Goal: Entertainment & Leisure: Consume media (video, audio)

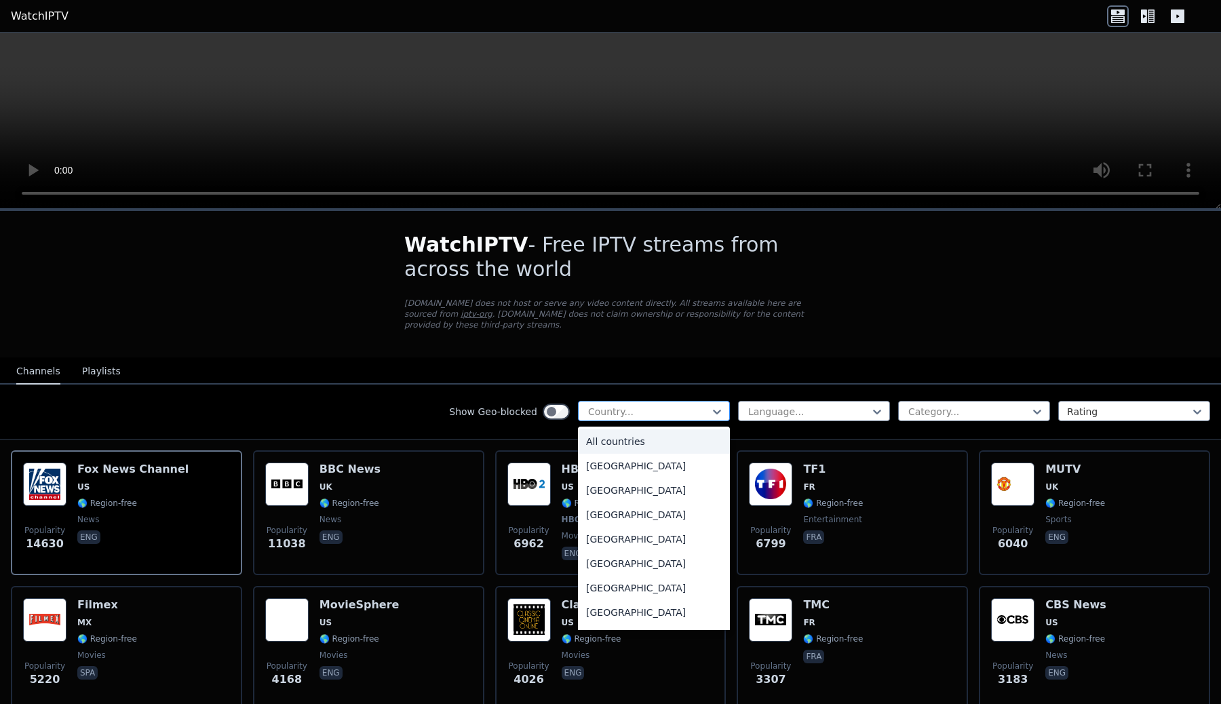
click at [617, 411] on div at bounding box center [648, 412] width 123 height 14
type input "***"
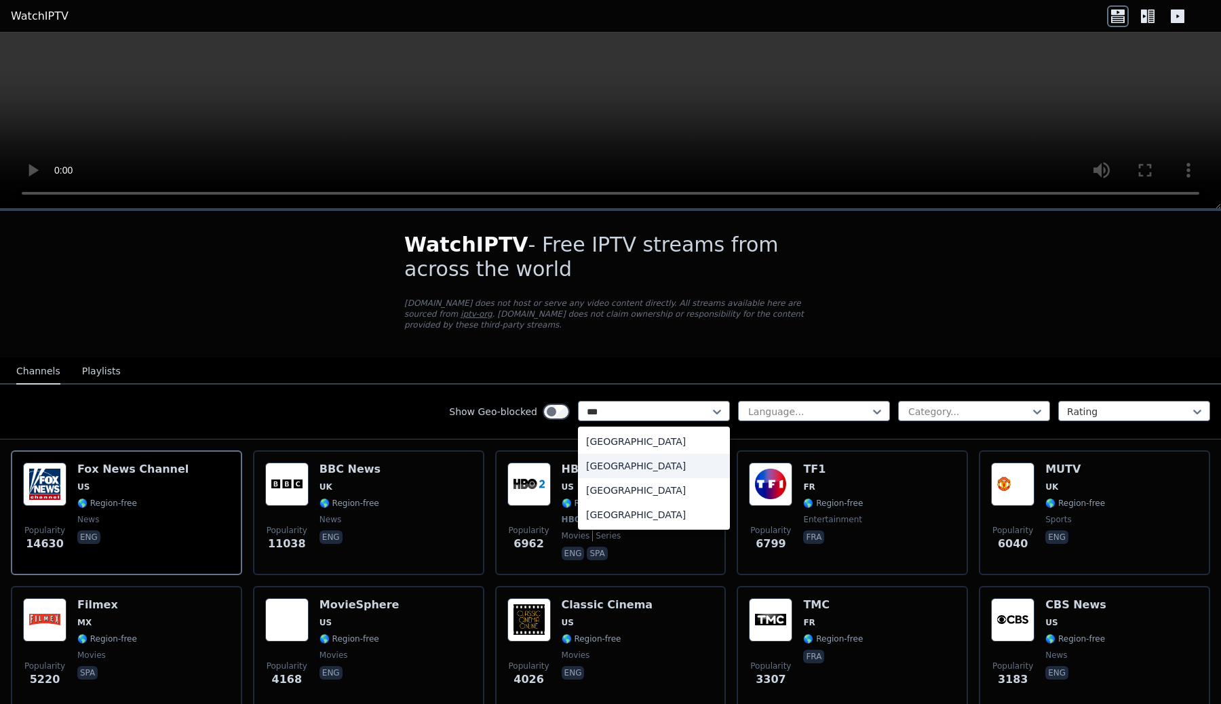
click at [647, 473] on div "[GEOGRAPHIC_DATA]" at bounding box center [654, 466] width 152 height 24
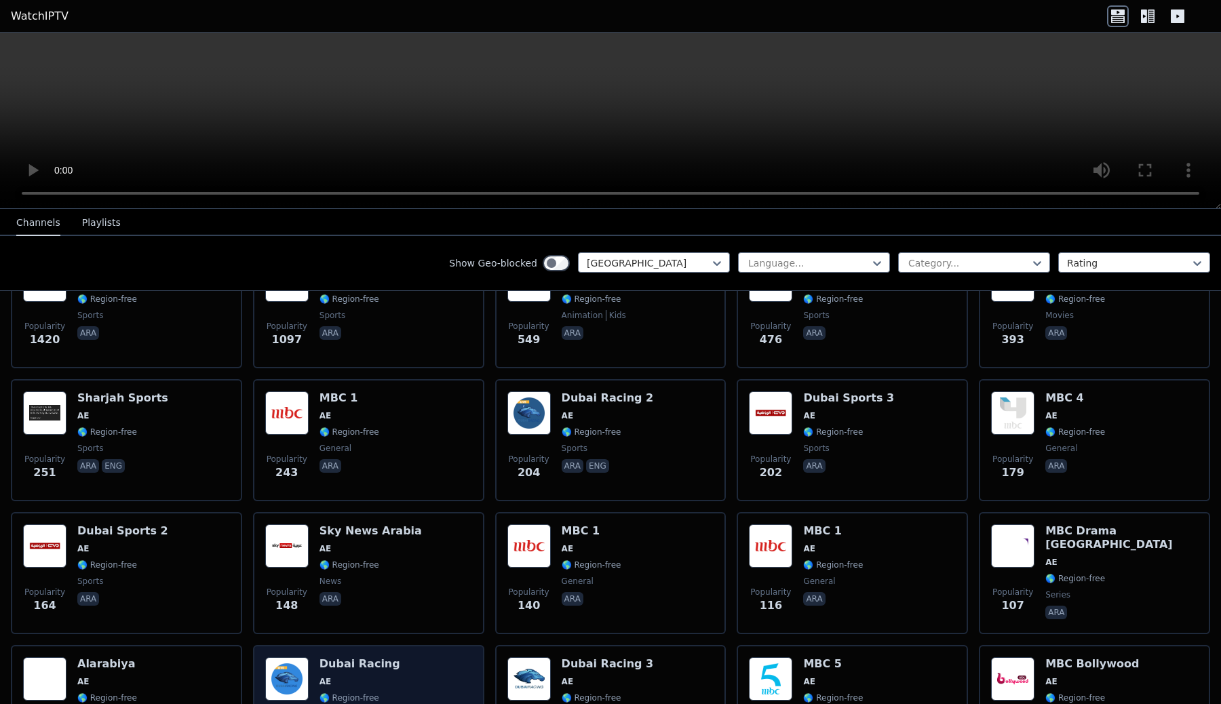
scroll to position [202, 0]
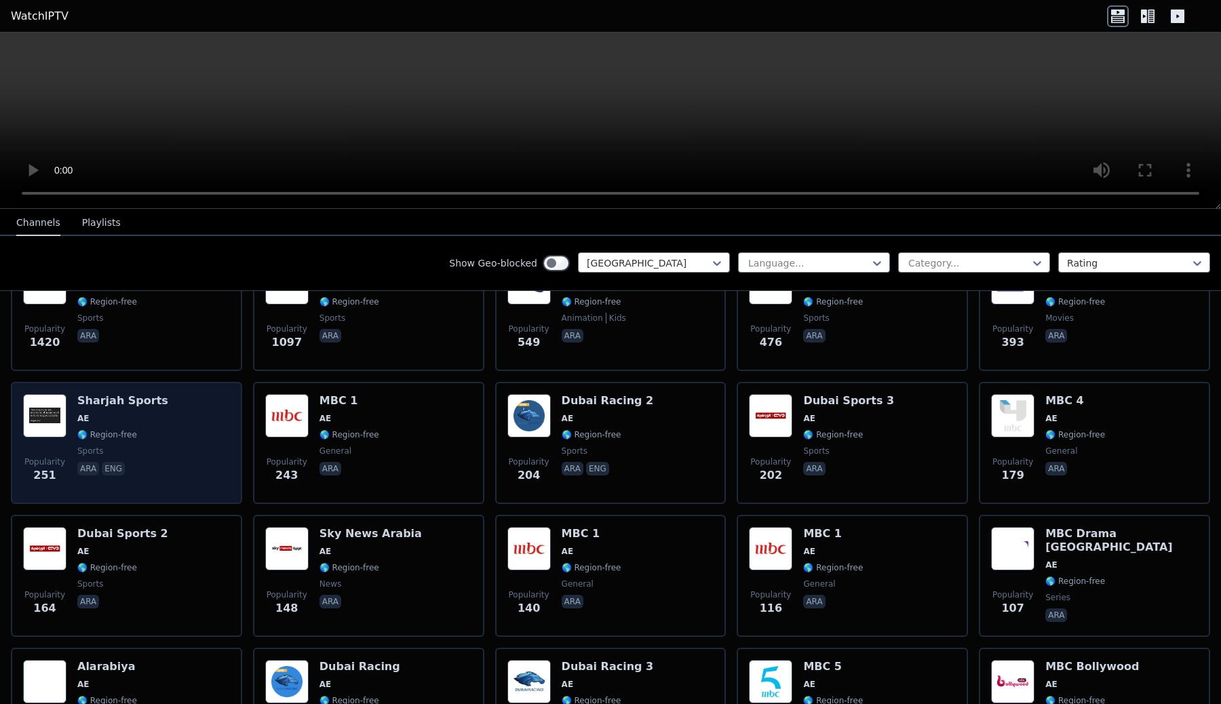
click at [211, 426] on div "Popularity 251 Sharjah Sports AE 🌎 Region-free sports ara eng" at bounding box center [126, 443] width 207 height 98
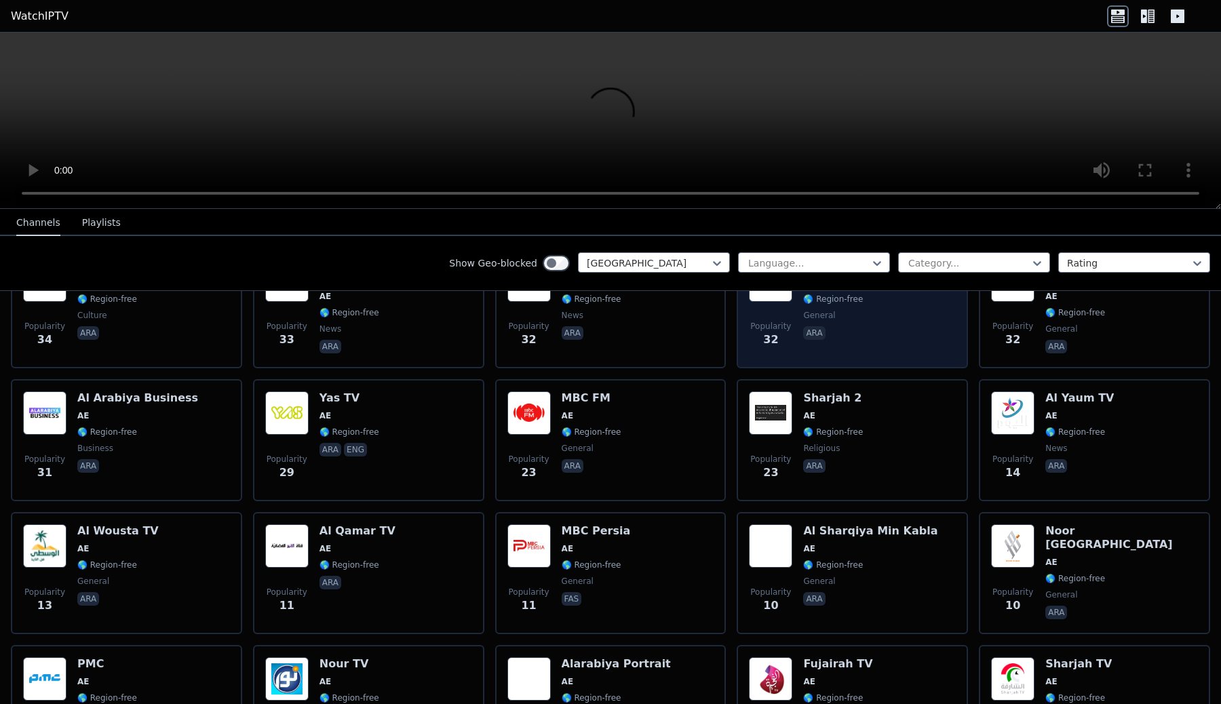
scroll to position [1136, 0]
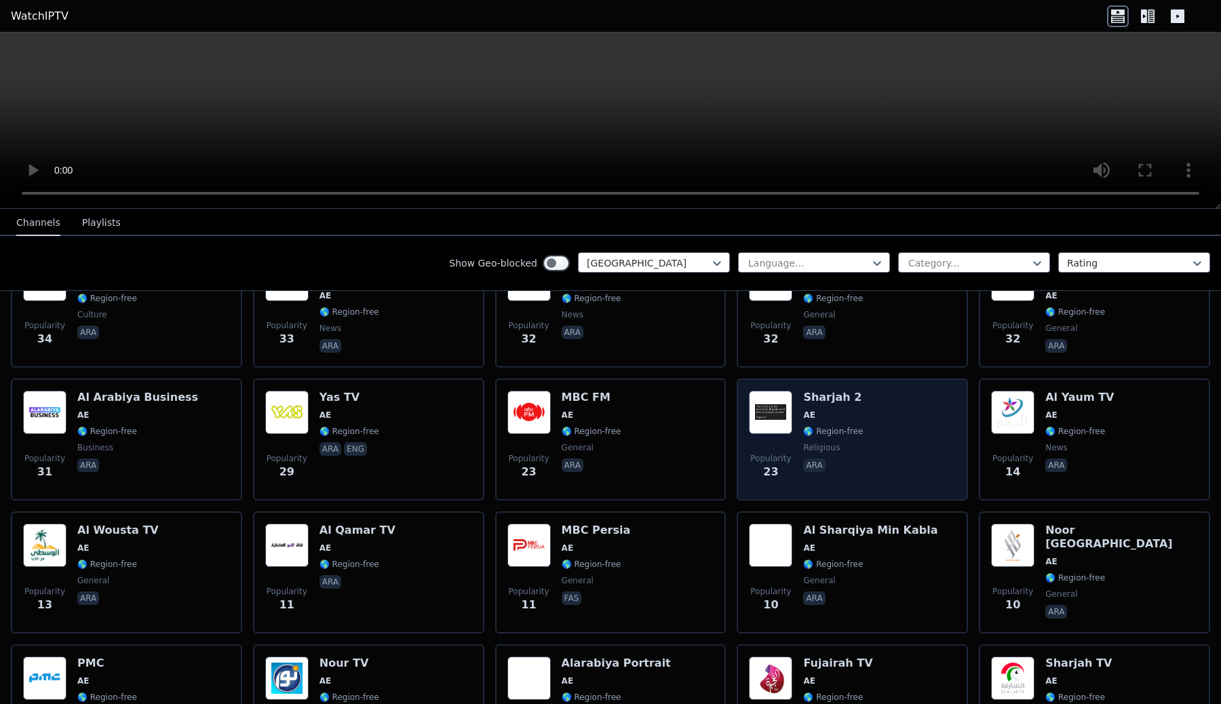
click at [876, 409] on div "Popularity 23 Sharjah 2 AE 🌎 Region-free religious ara" at bounding box center [852, 440] width 207 height 98
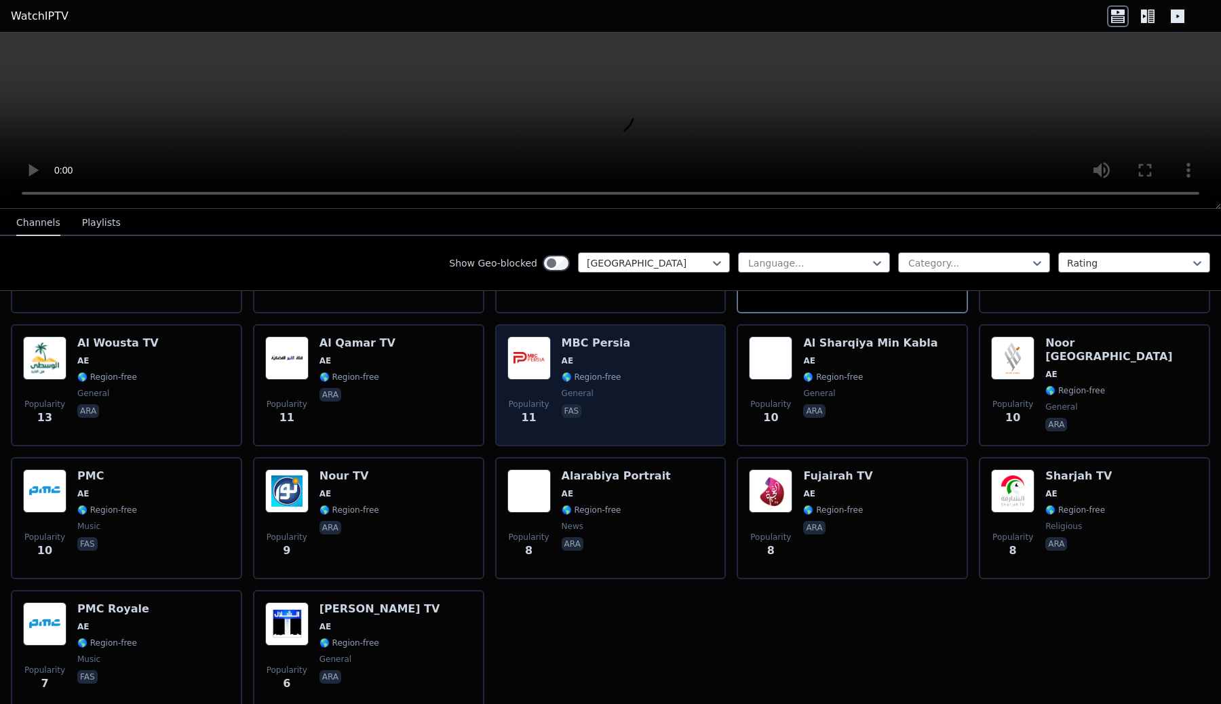
scroll to position [1388, 0]
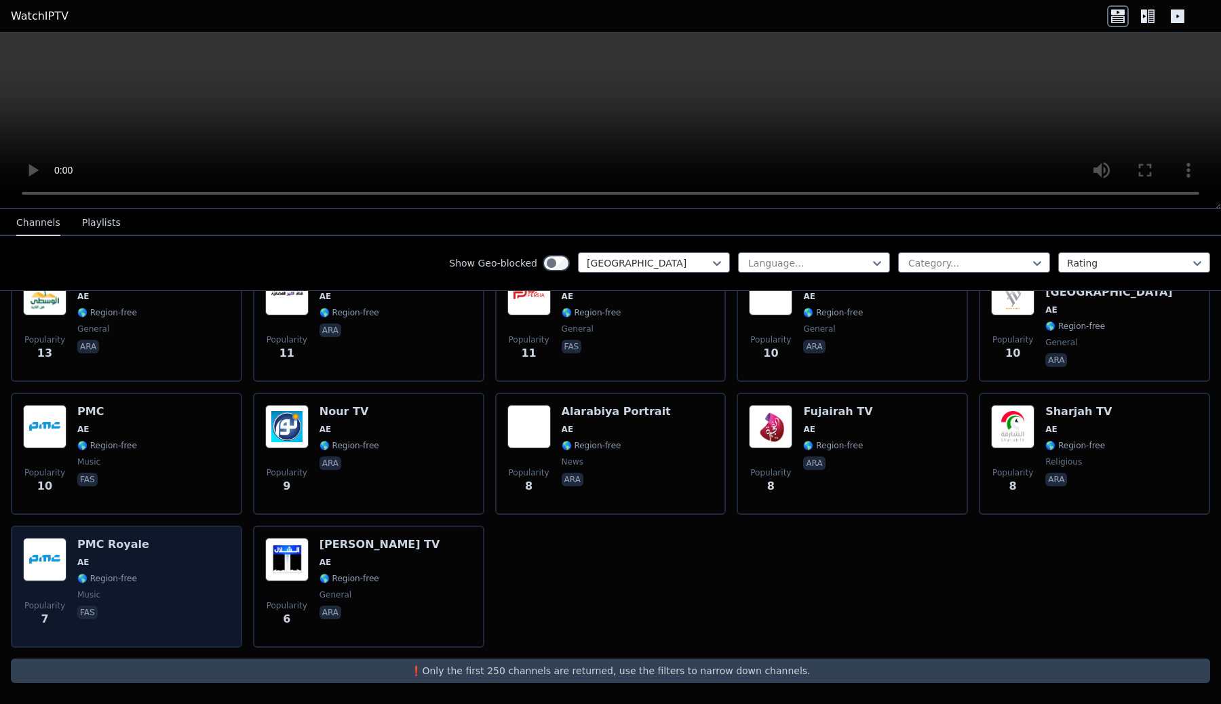
click at [177, 564] on div "Popularity 7 PMC Royale AE 🌎 Region-free music fas" at bounding box center [126, 587] width 207 height 98
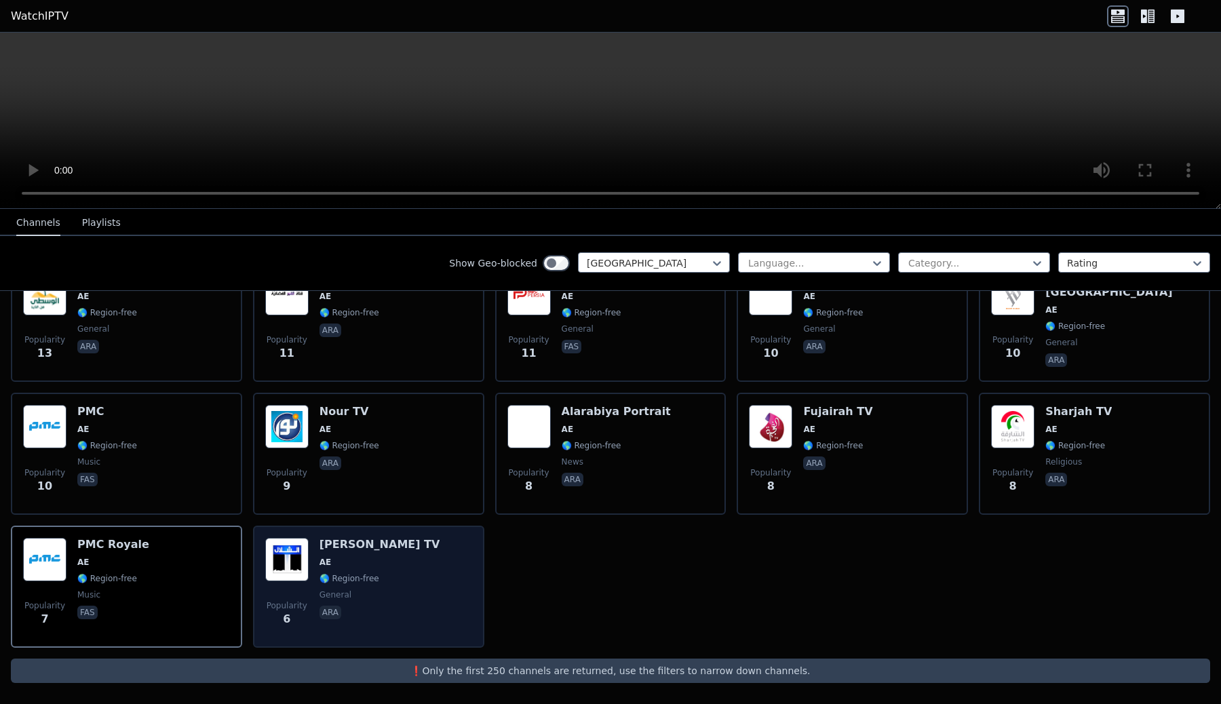
scroll to position [1372, 0]
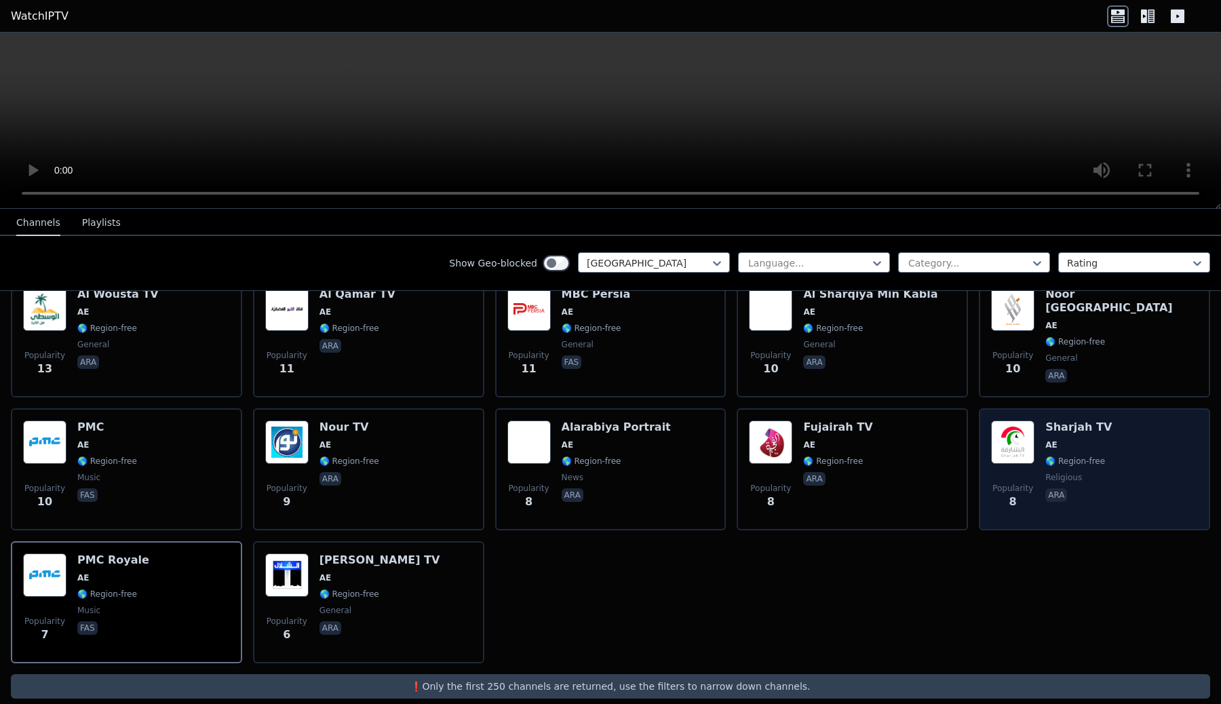
click at [1098, 442] on span "AE" at bounding box center [1079, 445] width 66 height 11
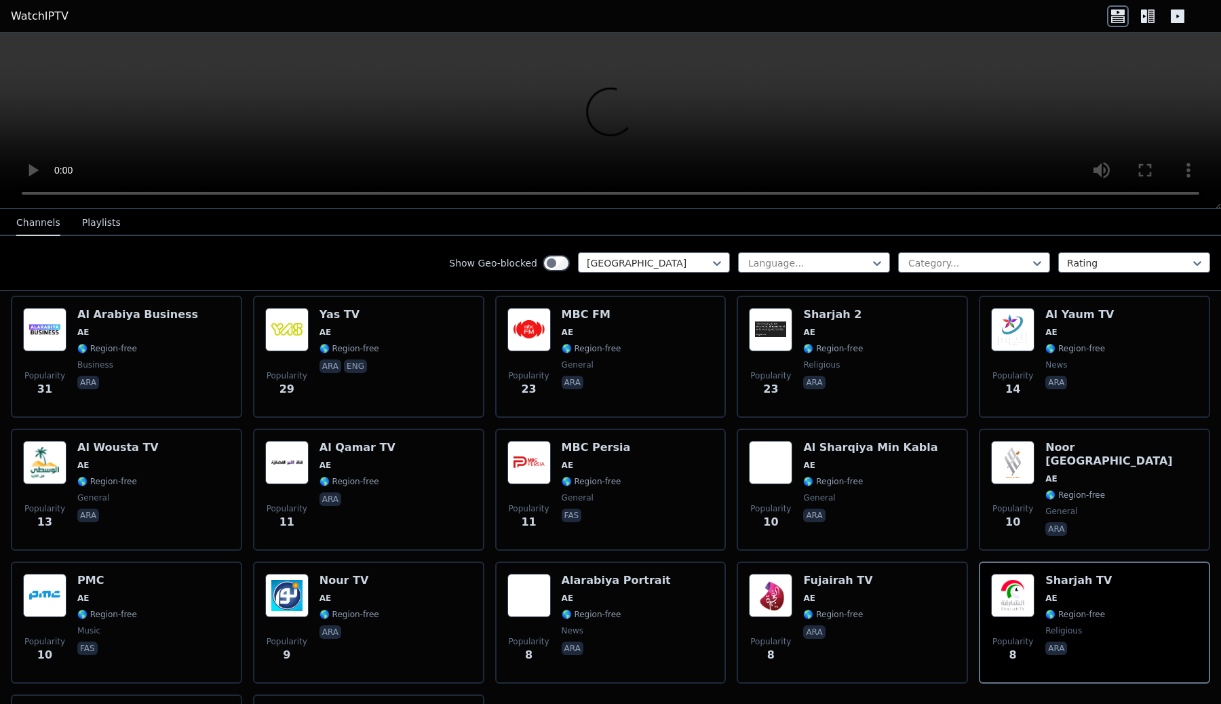
scroll to position [1218, 0]
click at [103, 227] on button "Playlists" at bounding box center [101, 223] width 39 height 26
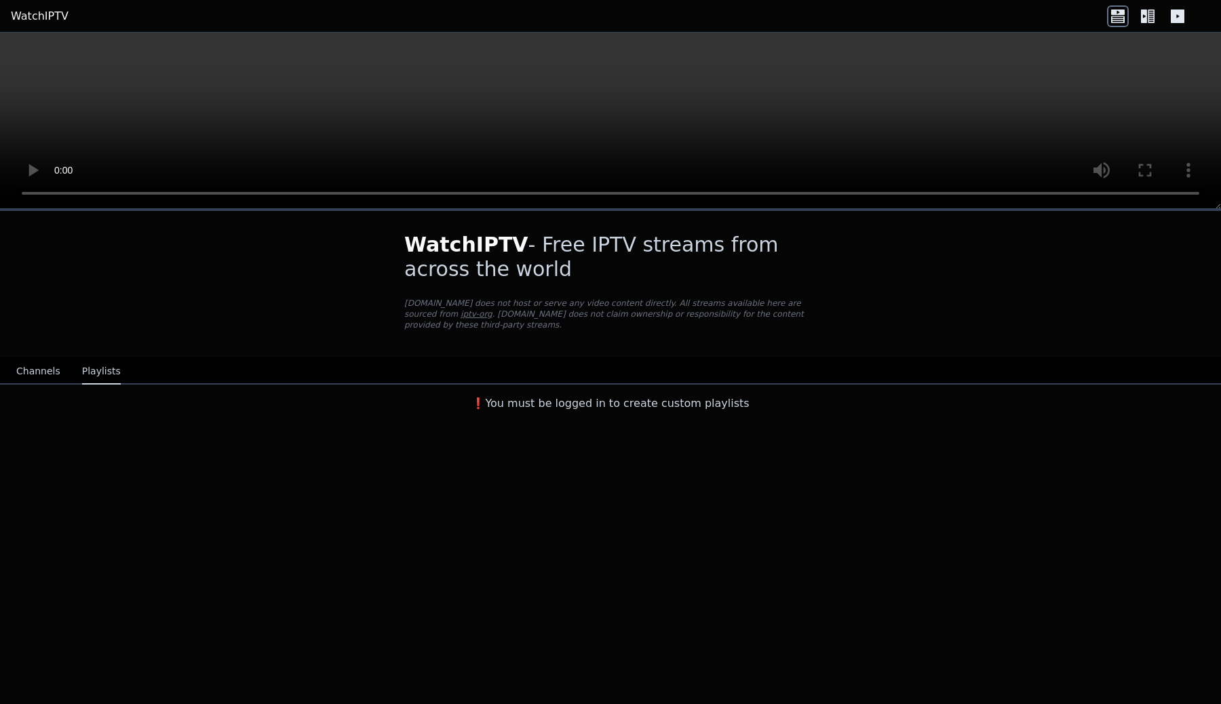
scroll to position [0, 0]
click at [35, 375] on button "Channels" at bounding box center [38, 372] width 44 height 26
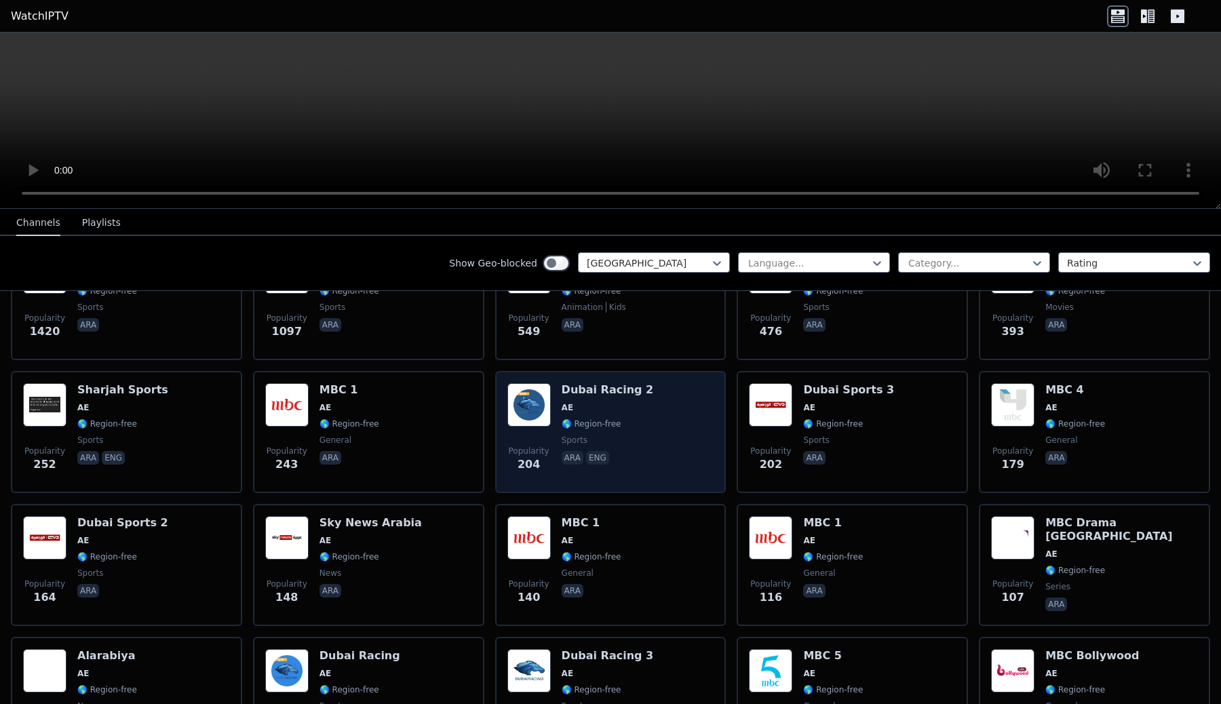
scroll to position [104, 0]
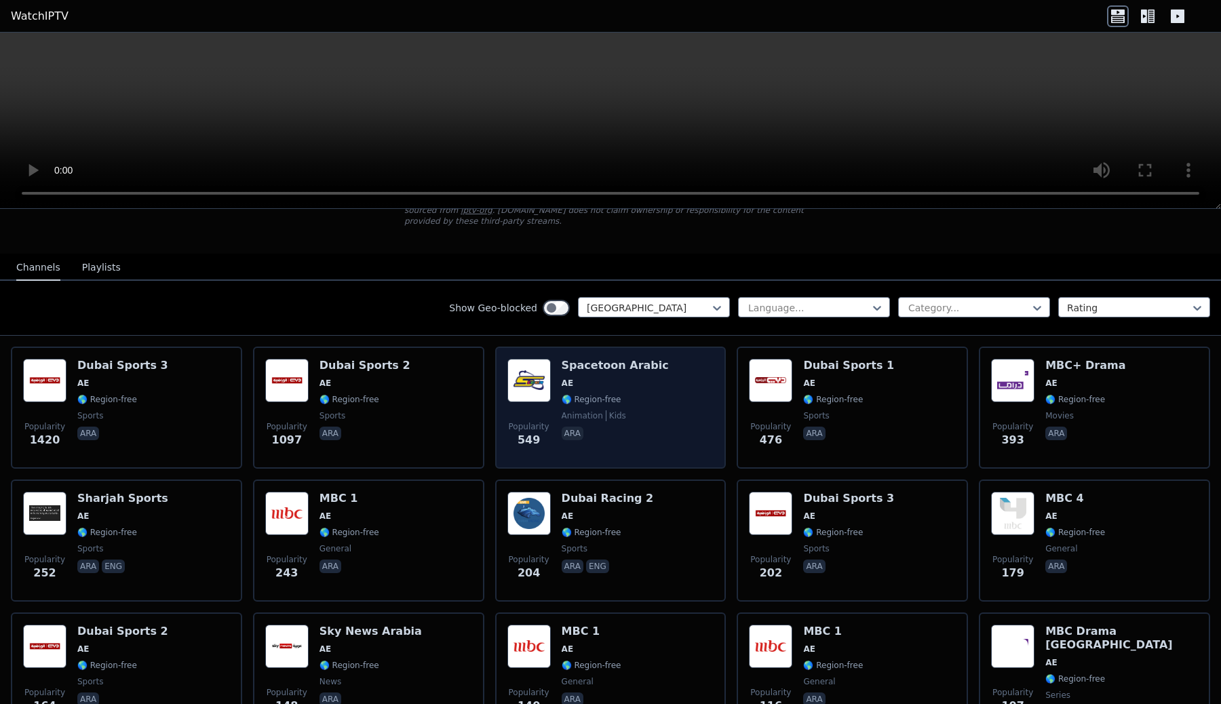
click at [630, 398] on span "🌎 Region-free" at bounding box center [615, 399] width 107 height 11
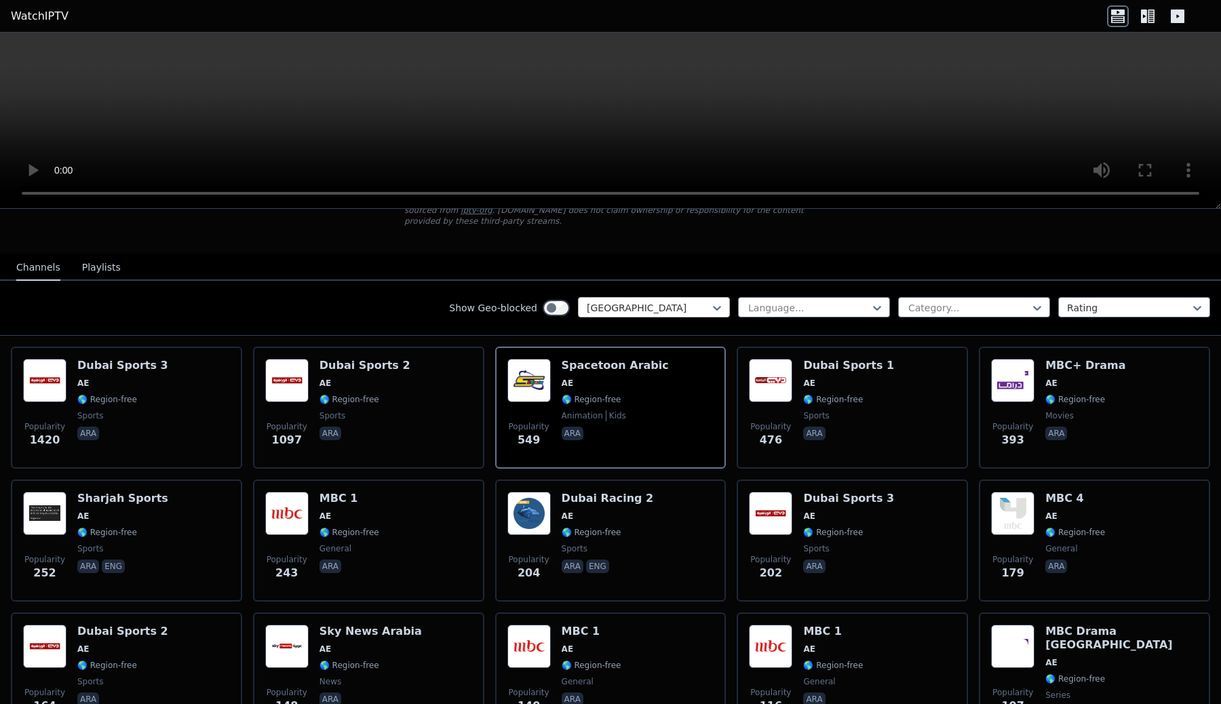
click at [661, 313] on div at bounding box center [648, 308] width 123 height 14
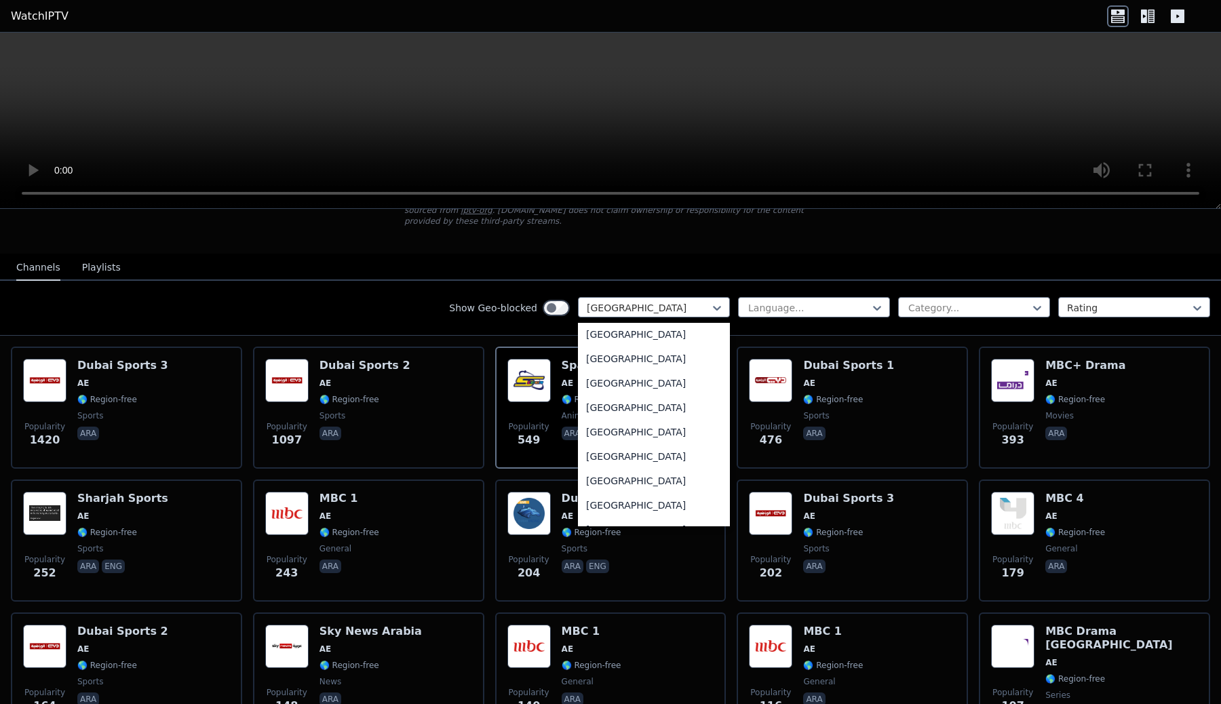
scroll to position [0, 0]
click at [648, 333] on div "All countries" at bounding box center [654, 338] width 152 height 24
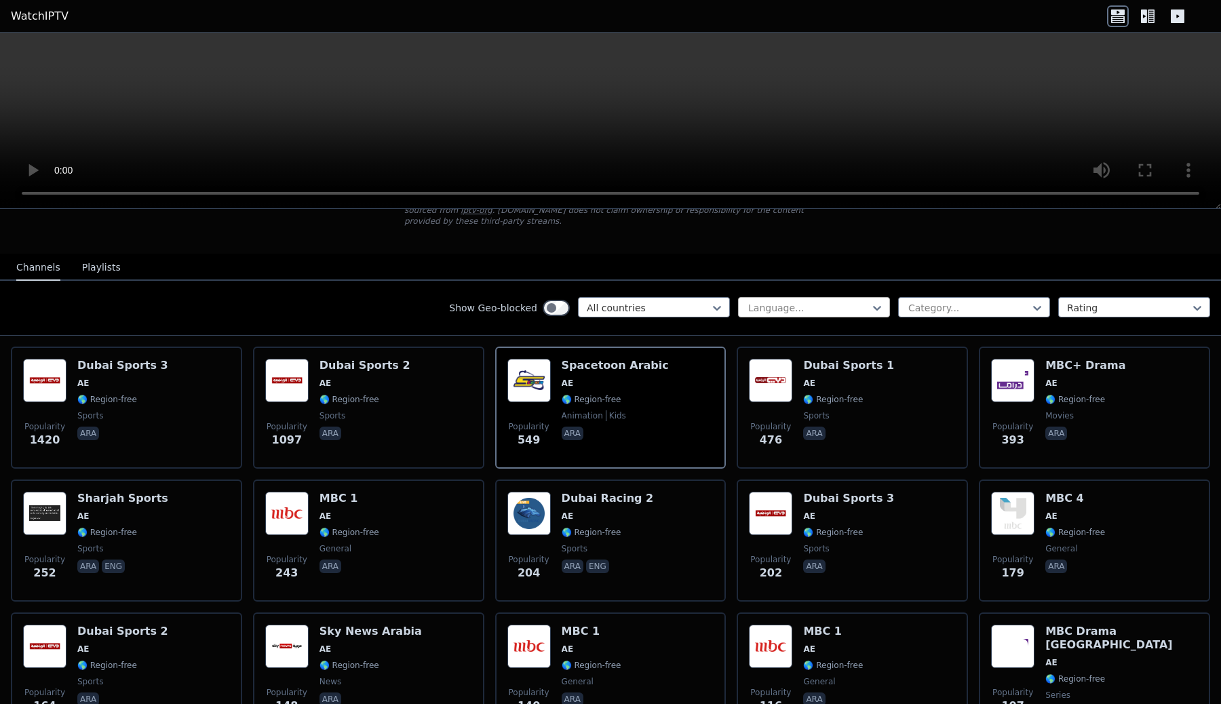
click at [868, 310] on div at bounding box center [808, 308] width 123 height 14
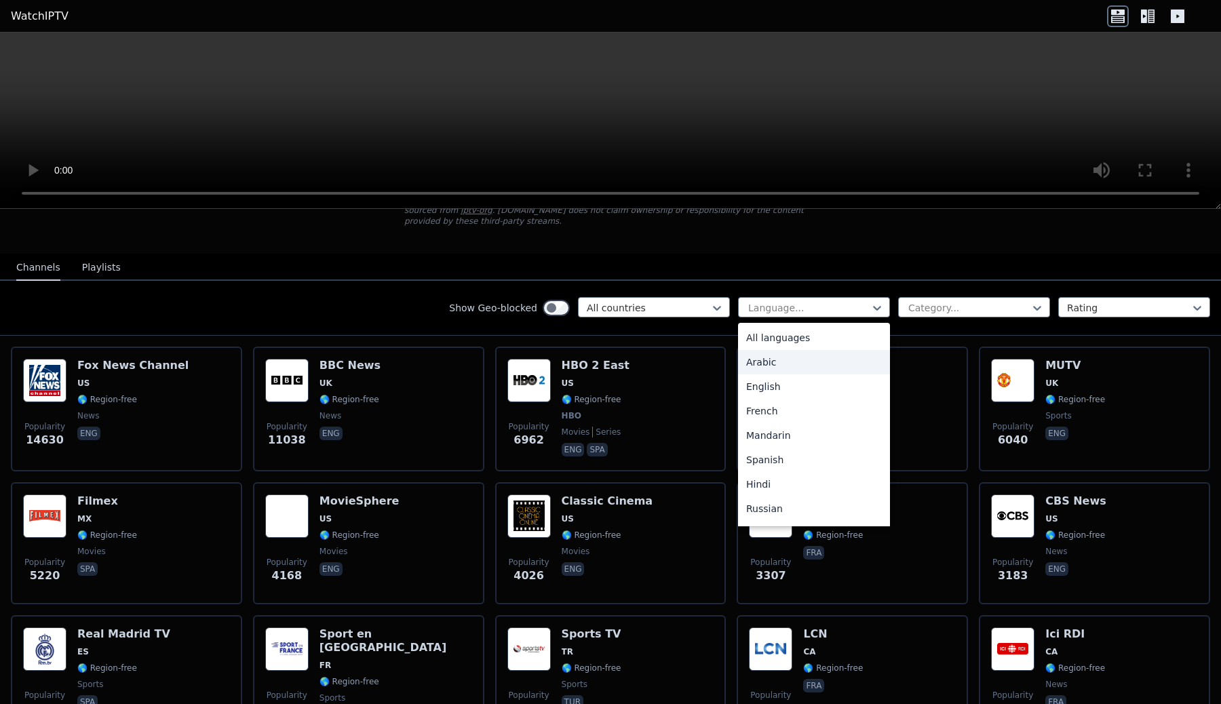
click at [840, 356] on div "Arabic" at bounding box center [814, 362] width 152 height 24
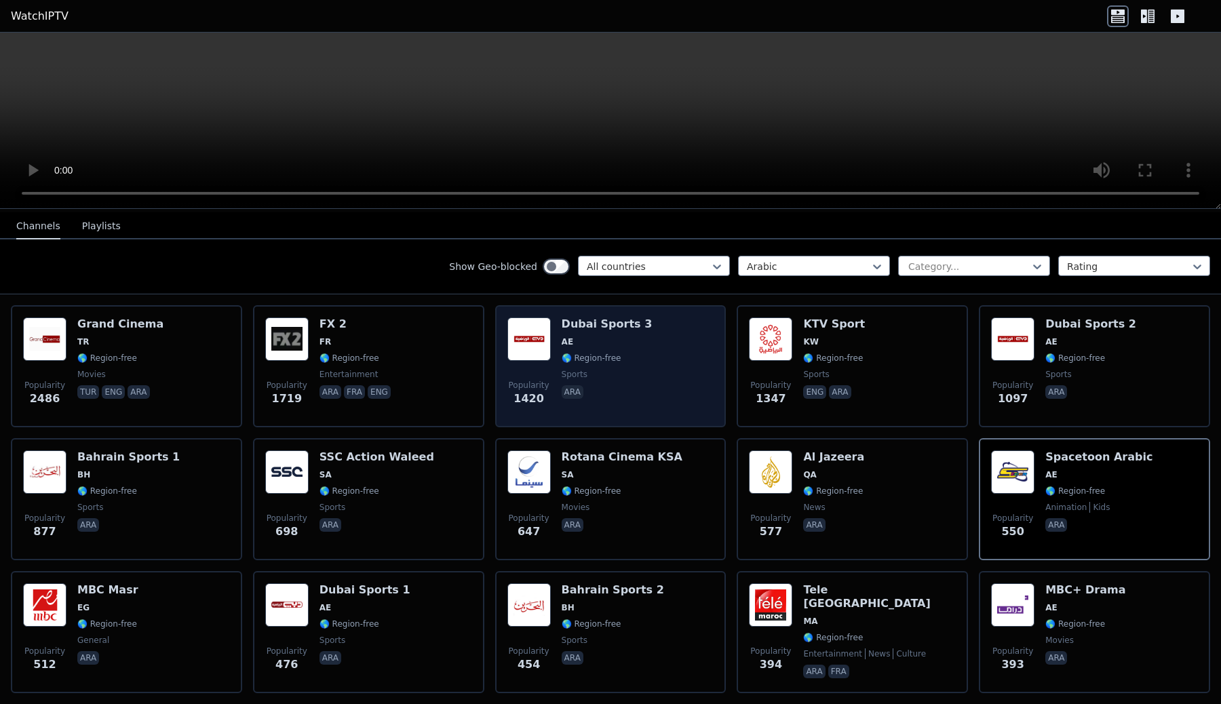
scroll to position [149, 0]
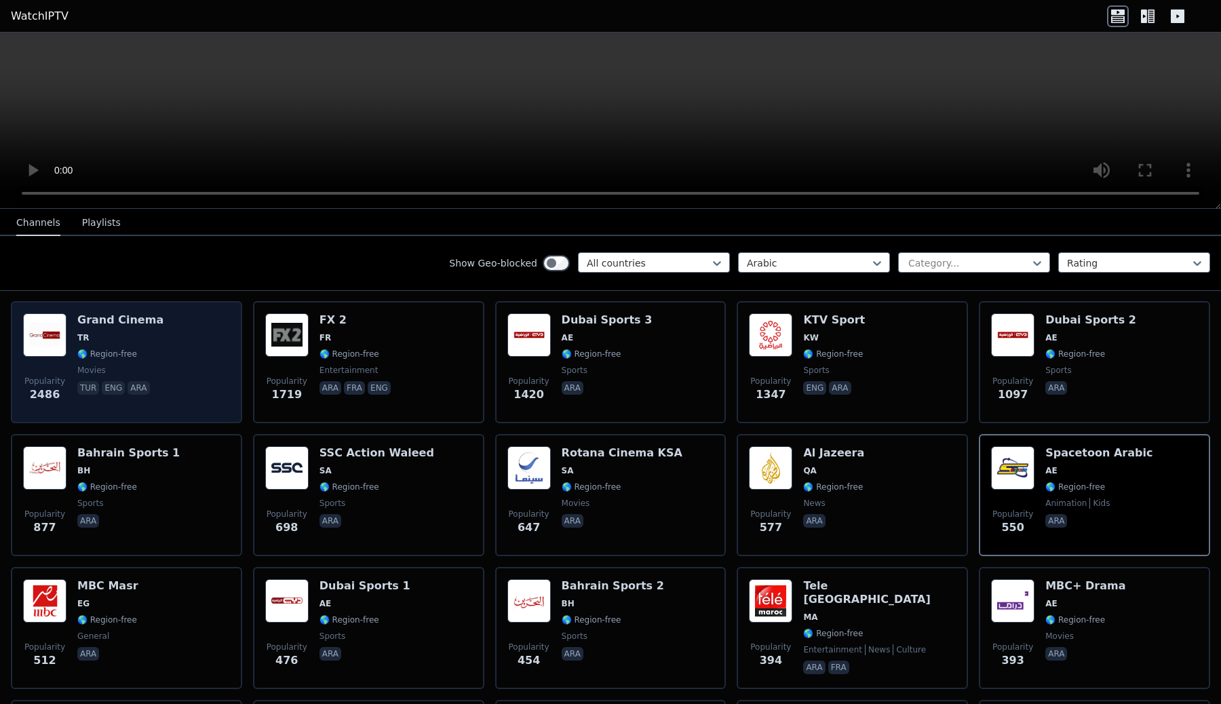
click at [183, 353] on div "Popularity 2486 Grand Cinema TR 🌎 Region-free movies tur eng ara" at bounding box center [126, 362] width 207 height 98
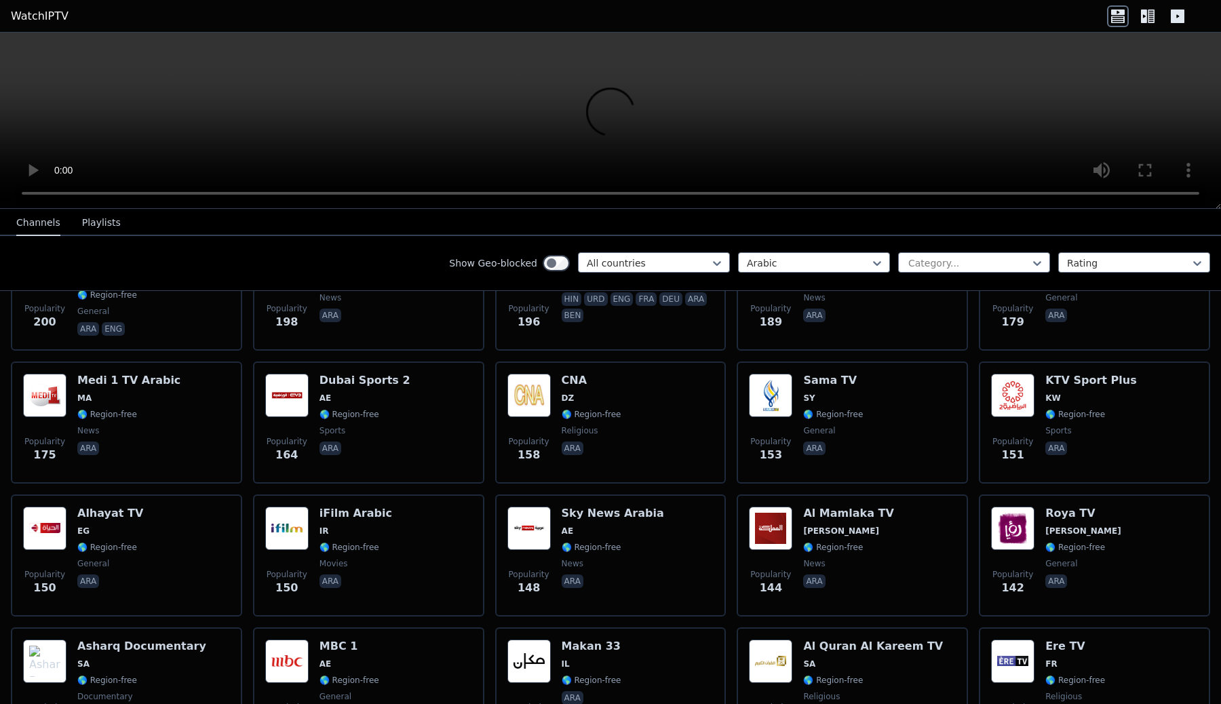
scroll to position [902, 0]
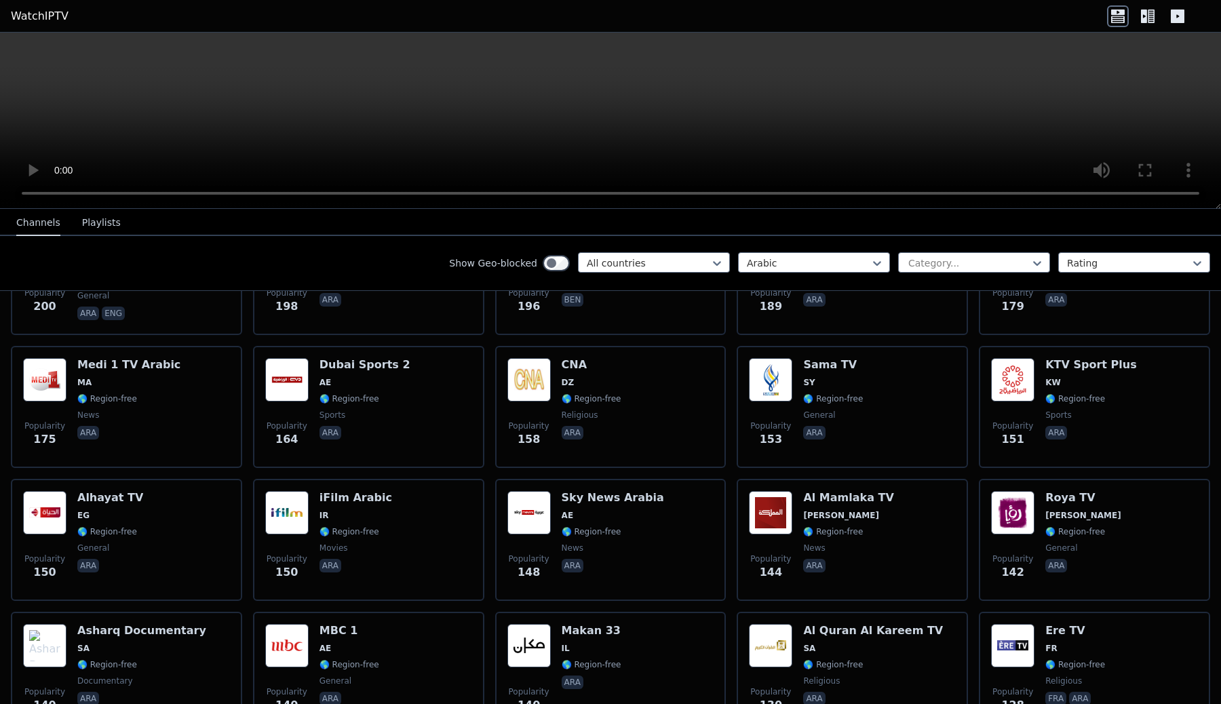
click at [408, 425] on div "Popularity 164 Dubai Sports 2 AE 🌎 Region-free sports ara" at bounding box center [368, 407] width 207 height 98
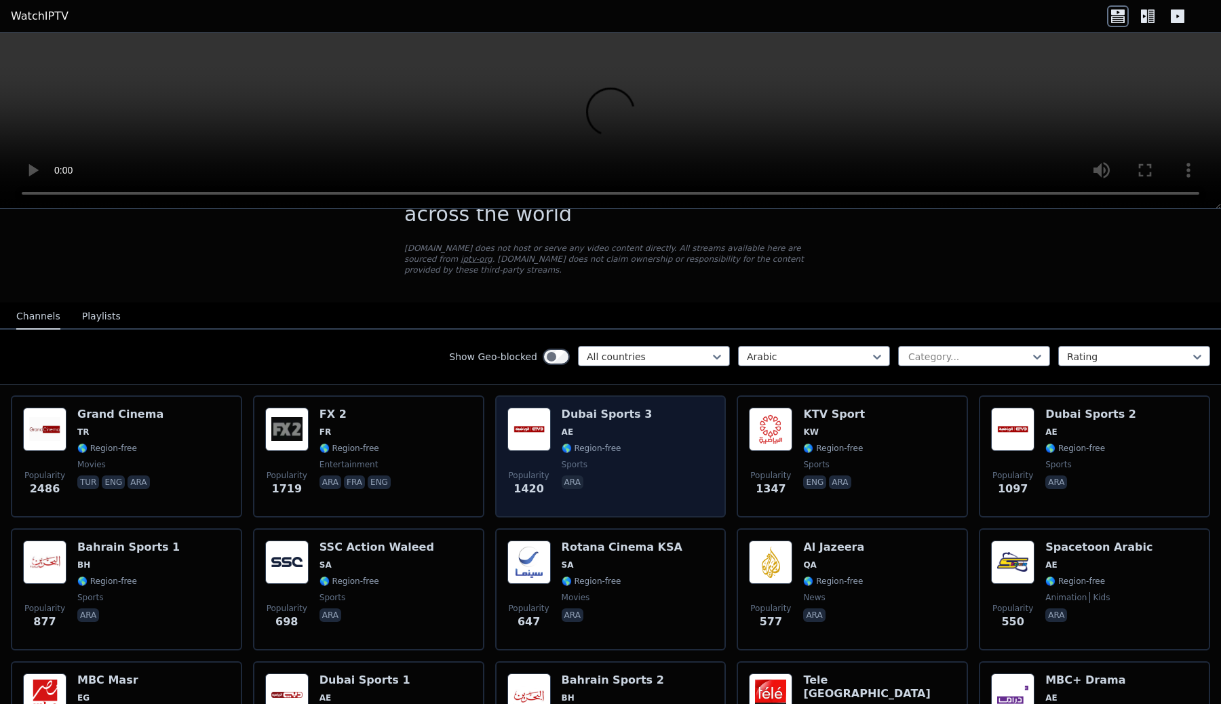
scroll to position [58, 0]
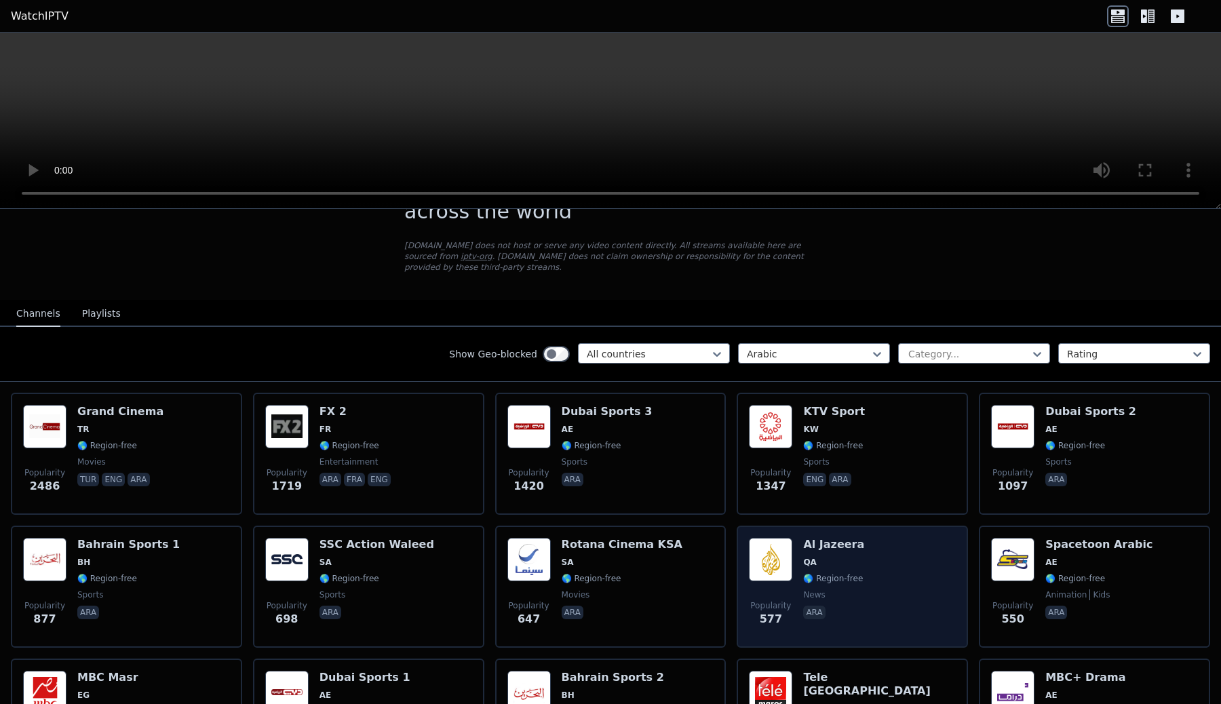
click at [845, 565] on span "QA" at bounding box center [833, 562] width 61 height 11
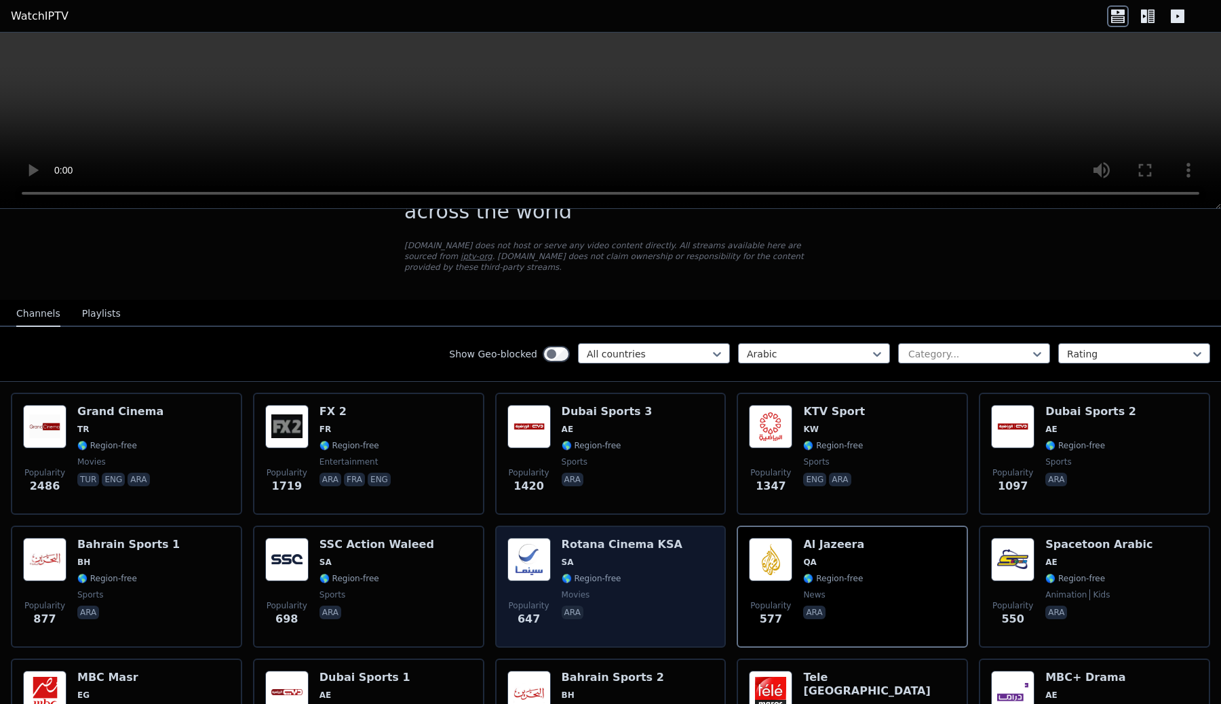
click at [671, 558] on div "Popularity 647 Rotana Cinema KSA SA 🌎 Region-free movies ara" at bounding box center [611, 587] width 207 height 98
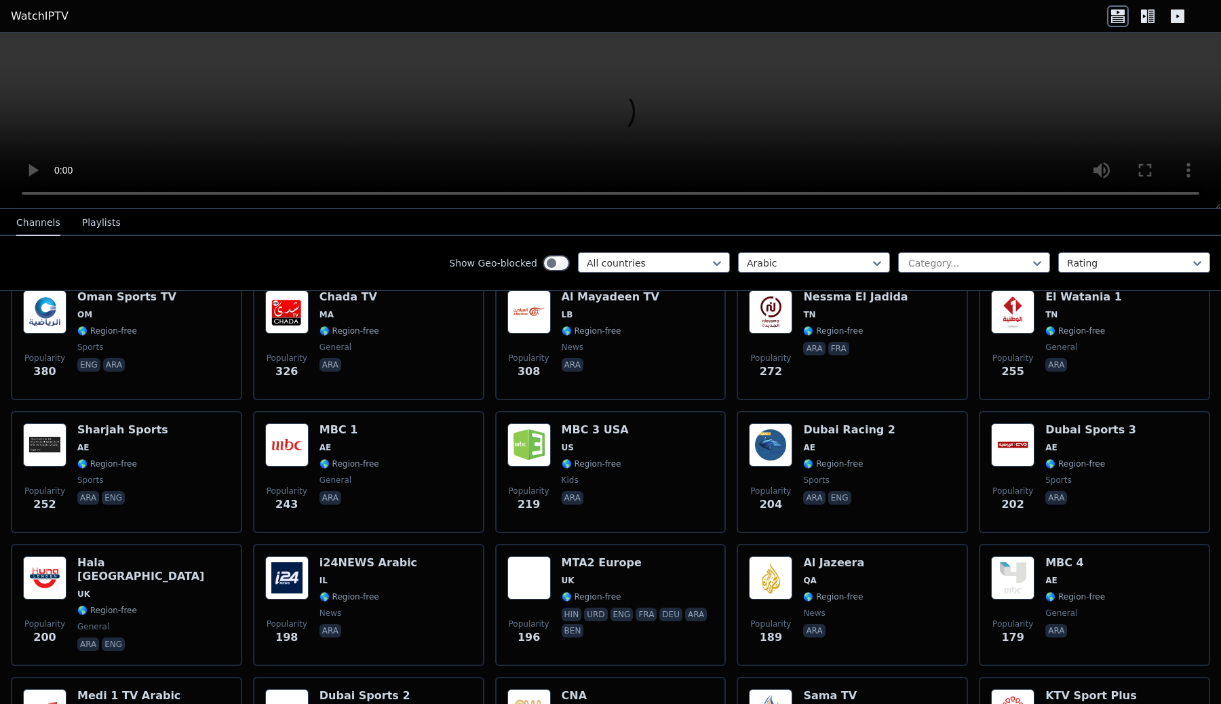
scroll to position [412, 0]
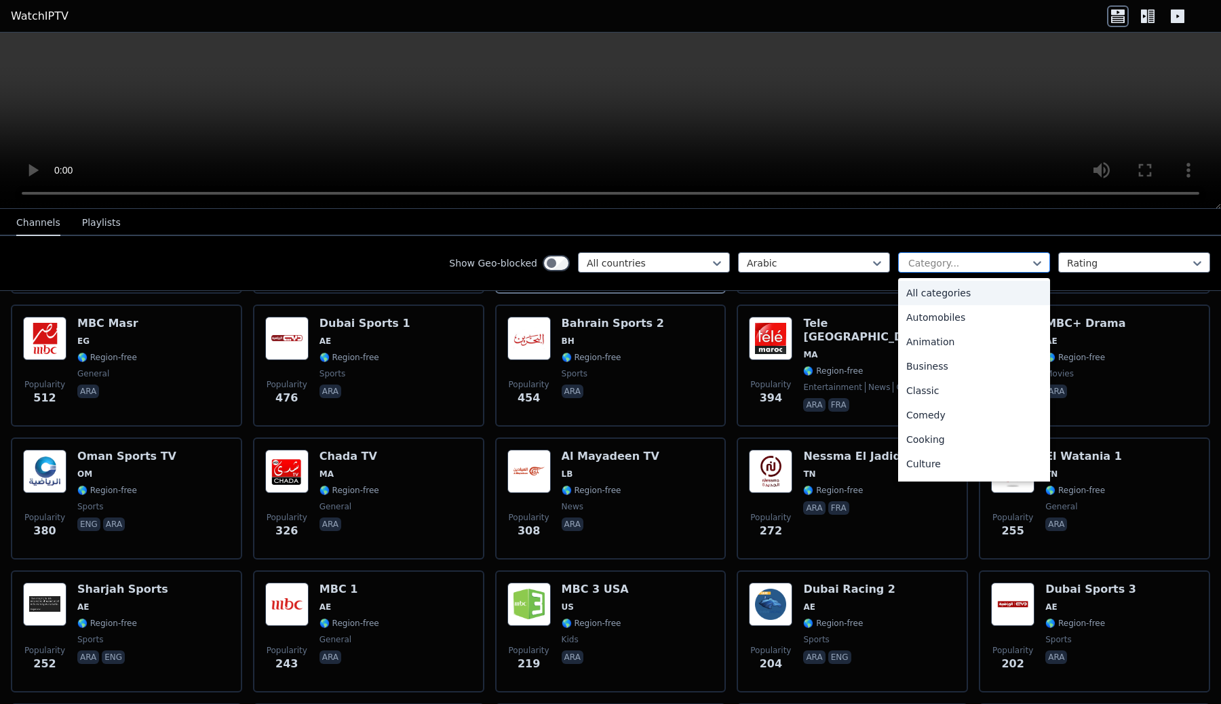
click at [953, 263] on div at bounding box center [968, 263] width 123 height 14
click at [966, 262] on div at bounding box center [968, 263] width 123 height 14
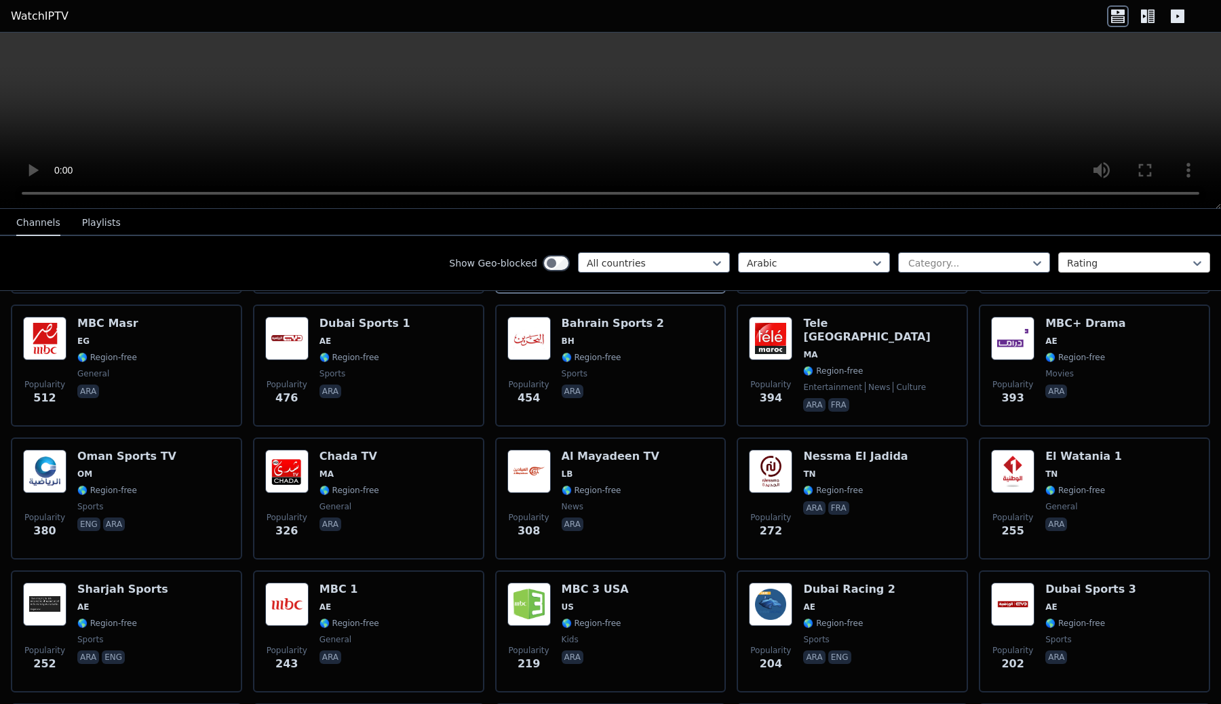
click at [1081, 259] on div at bounding box center [1128, 263] width 123 height 14
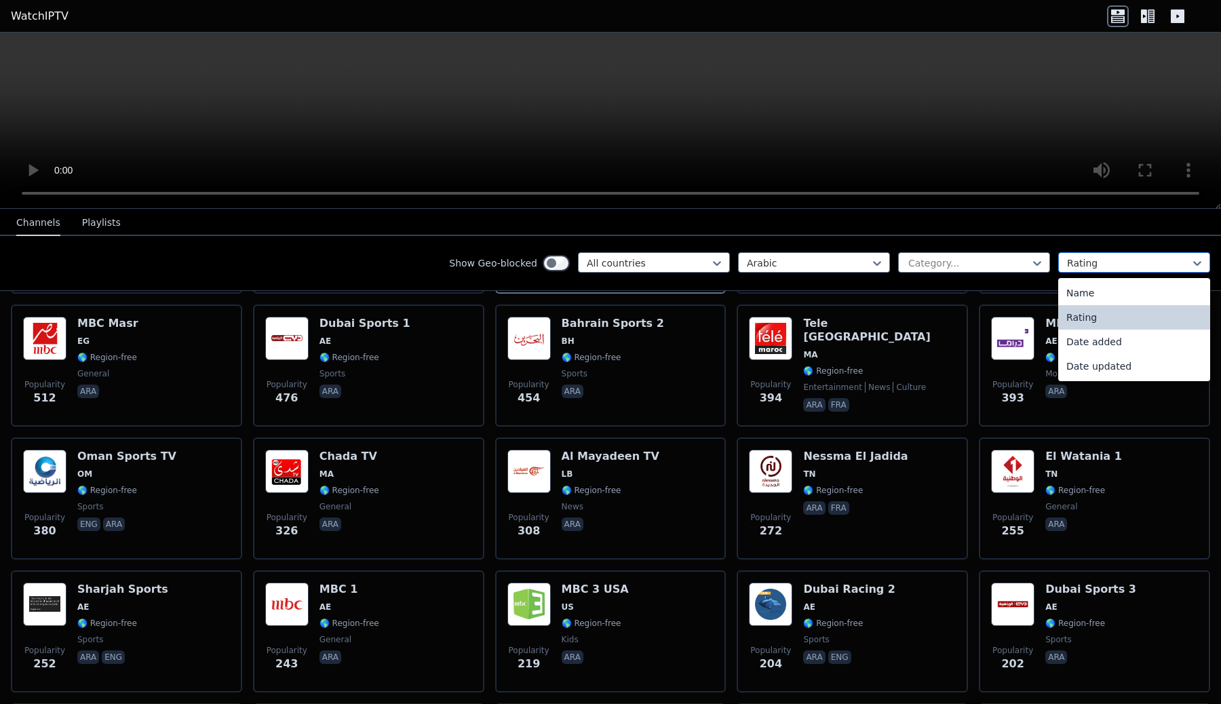
click at [1081, 259] on div at bounding box center [1128, 263] width 123 height 14
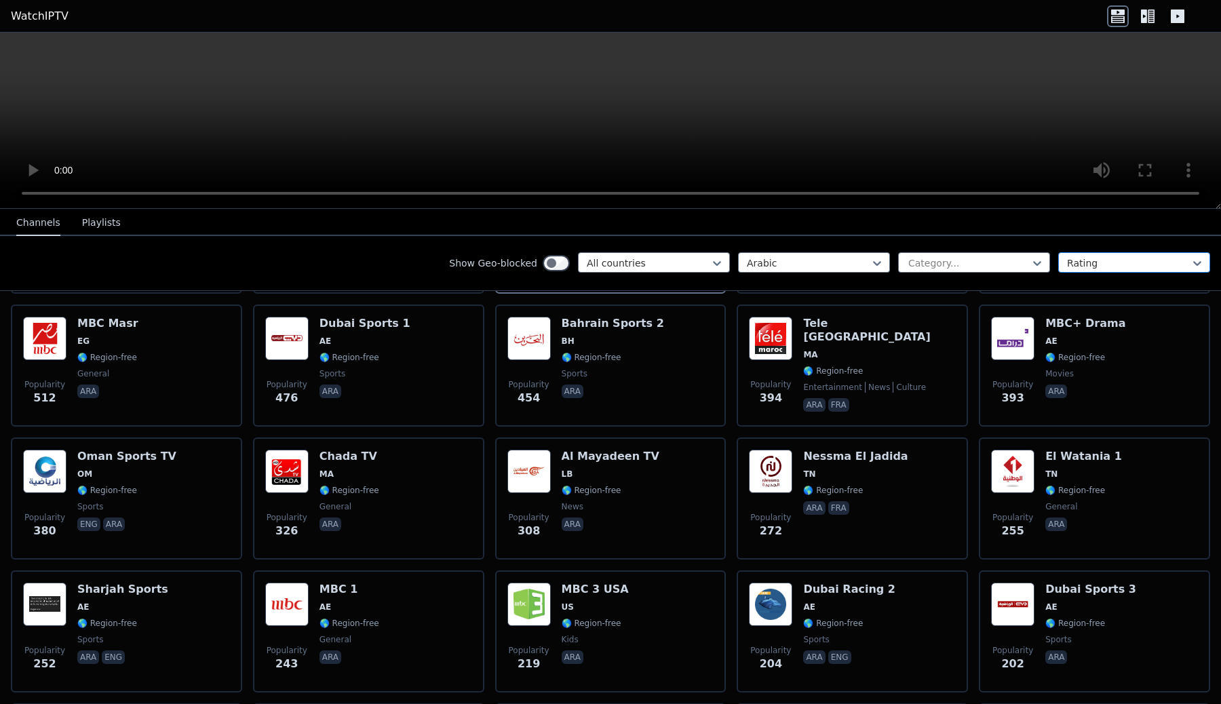
click at [1081, 259] on div at bounding box center [1128, 263] width 123 height 14
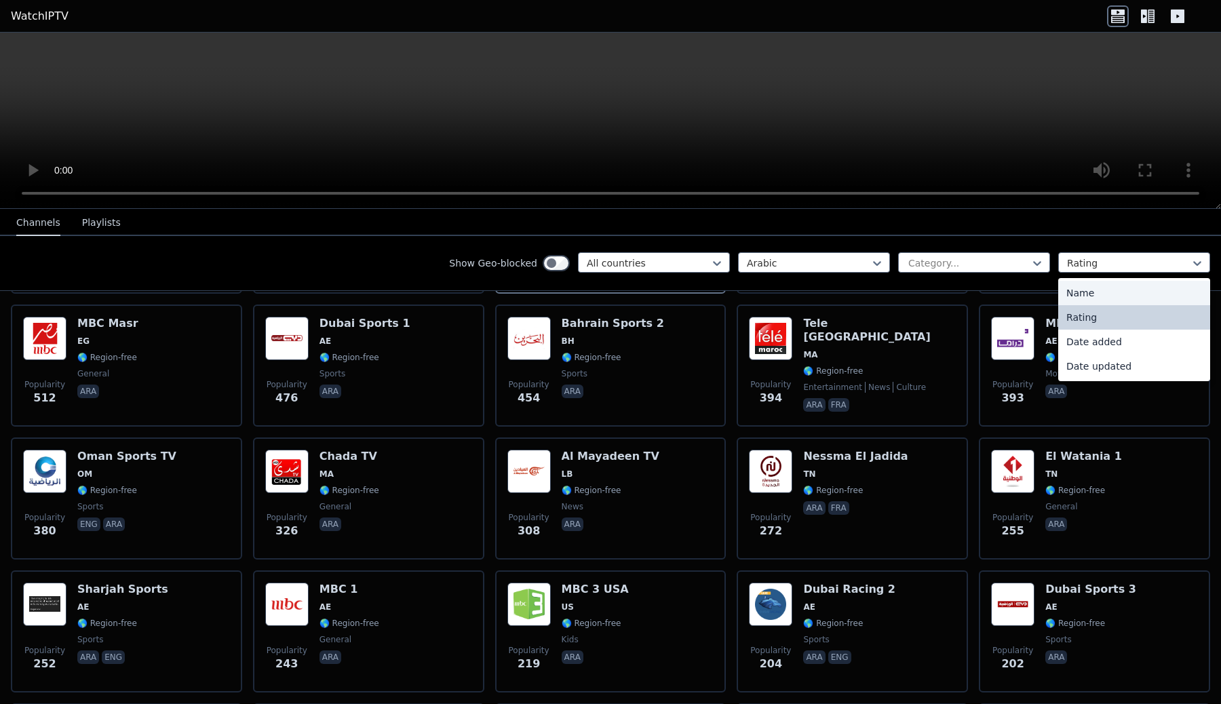
click at [1116, 295] on div "Name" at bounding box center [1135, 293] width 152 height 24
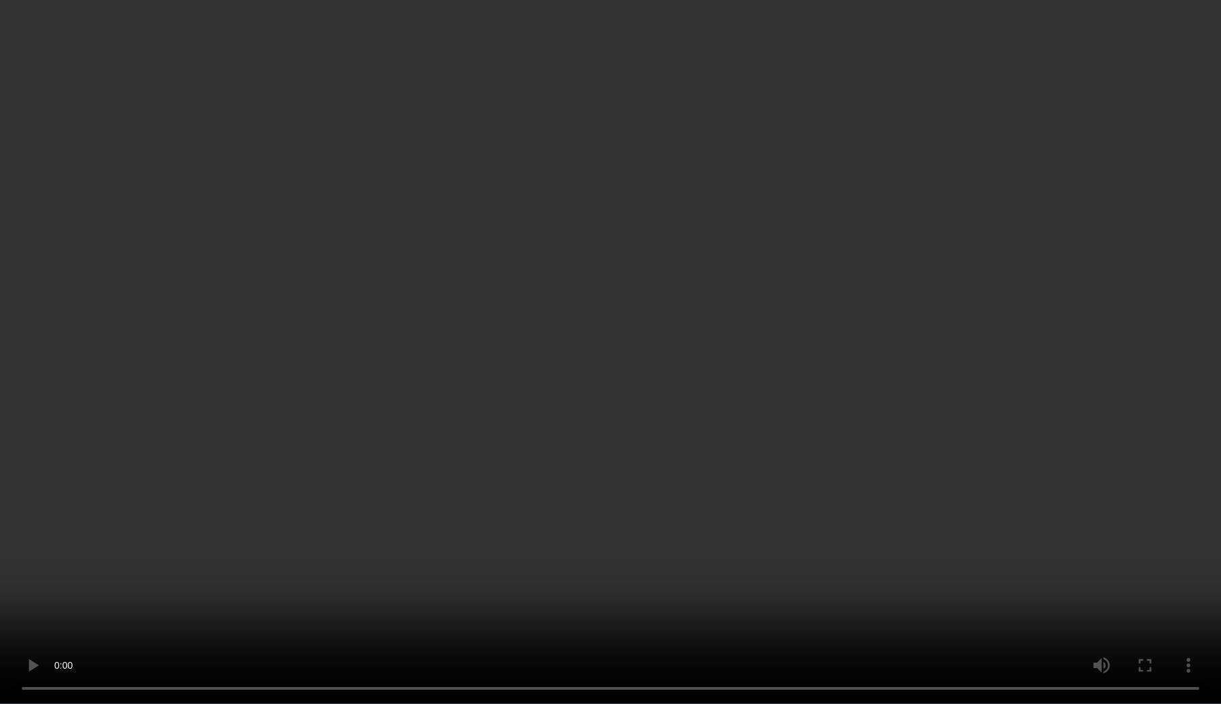
scroll to position [3910, 0]
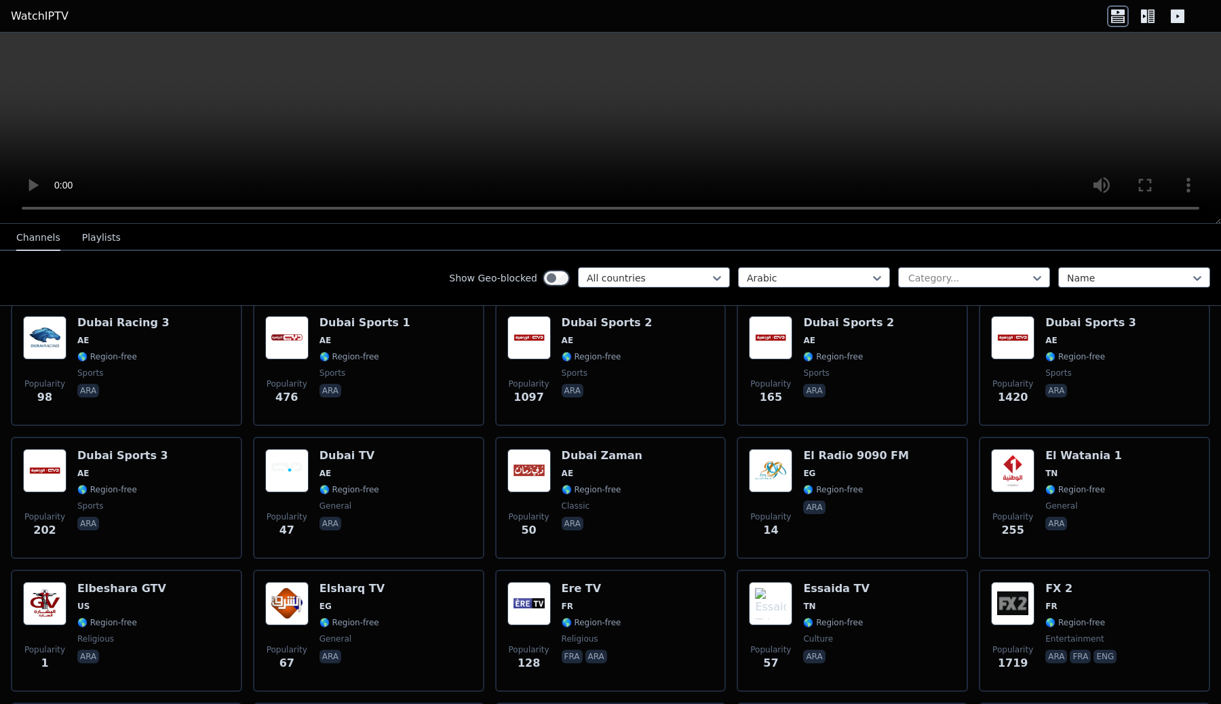
click at [1151, 6] on icon at bounding box center [1148, 16] width 22 height 22
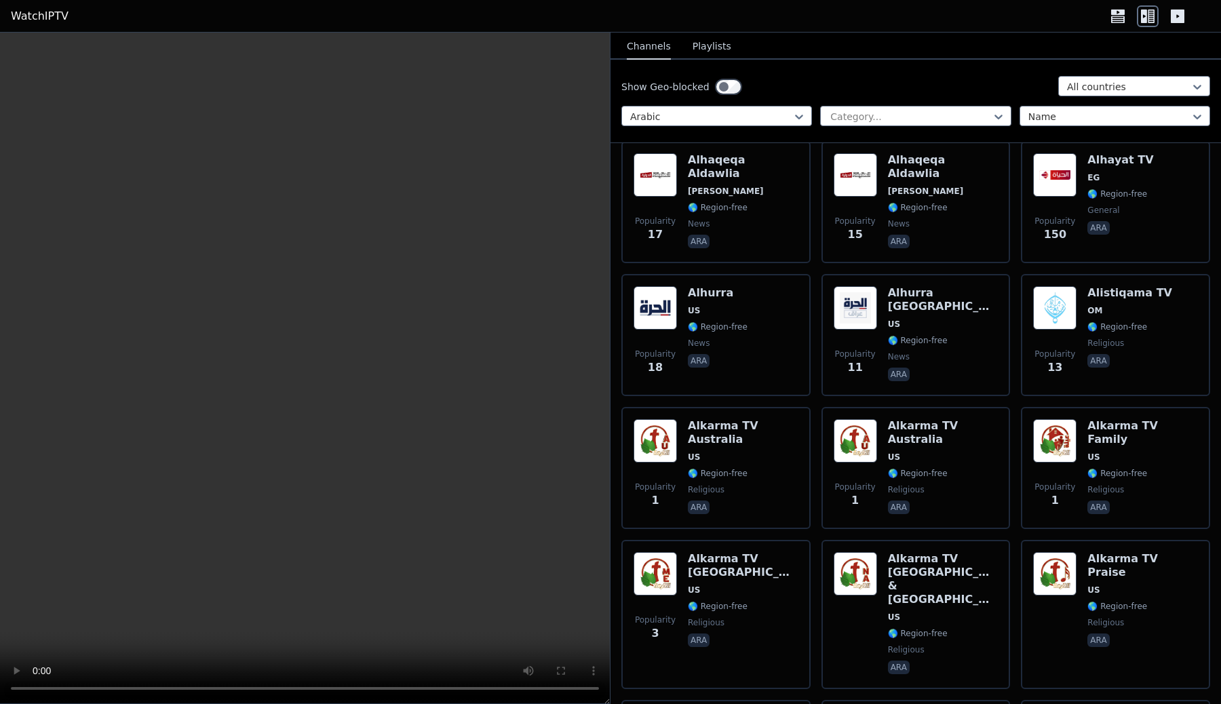
click at [1180, 16] on icon at bounding box center [1178, 16] width 14 height 14
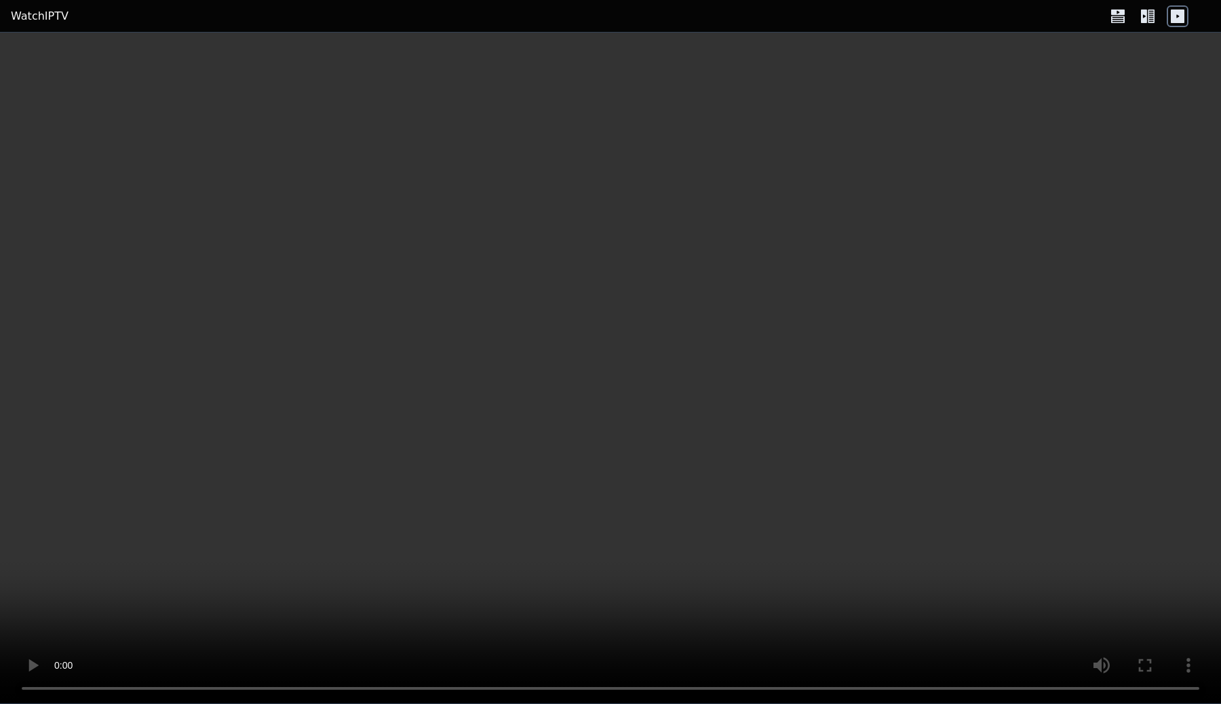
click at [1152, 12] on icon at bounding box center [1151, 16] width 7 height 14
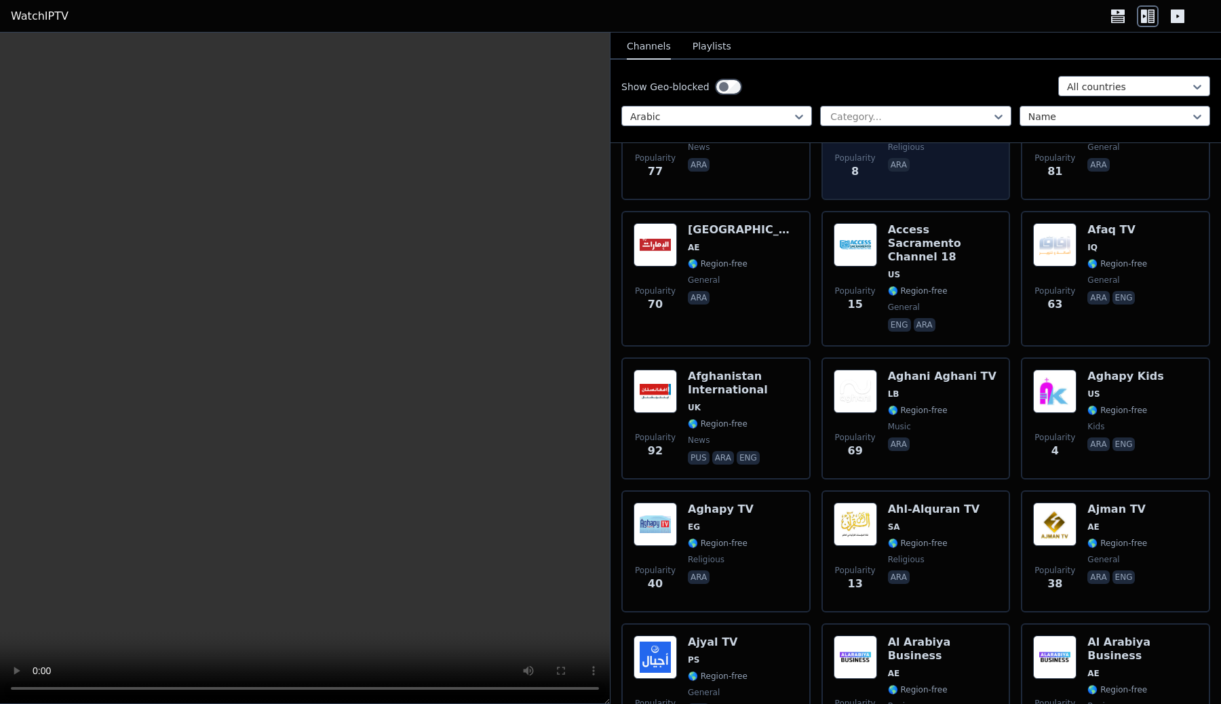
scroll to position [217, 0]
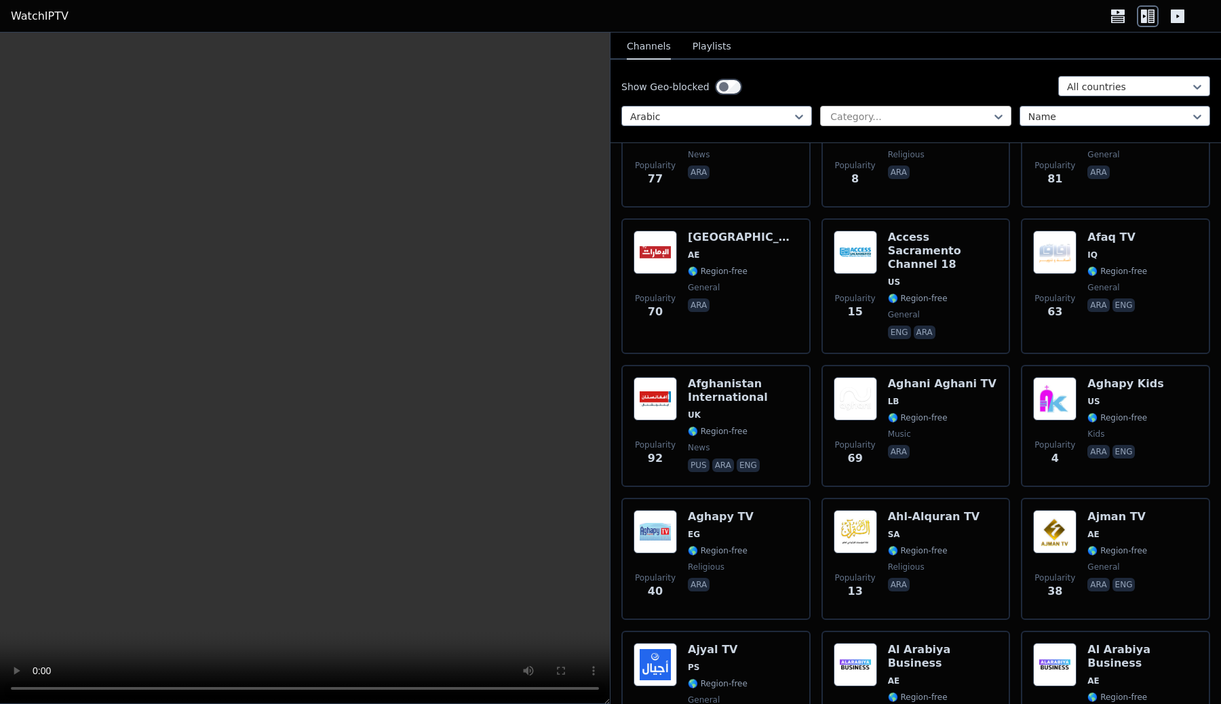
click at [958, 113] on div at bounding box center [910, 117] width 162 height 14
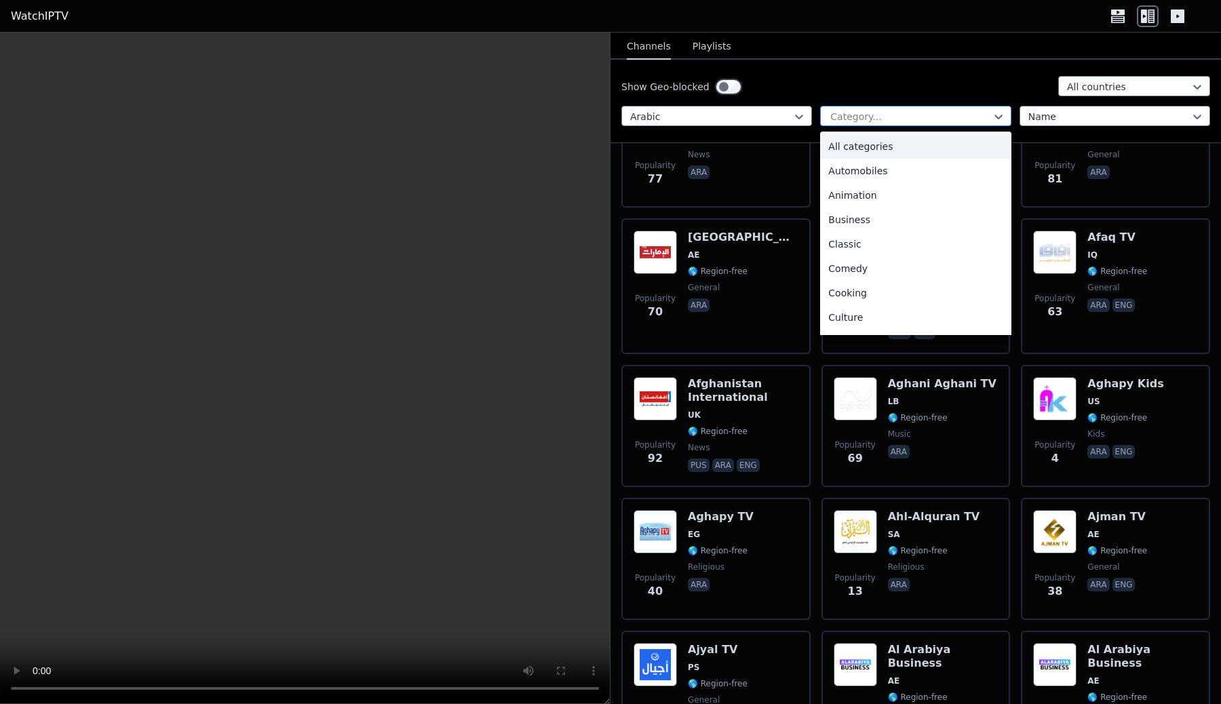
click at [958, 113] on div at bounding box center [910, 117] width 162 height 14
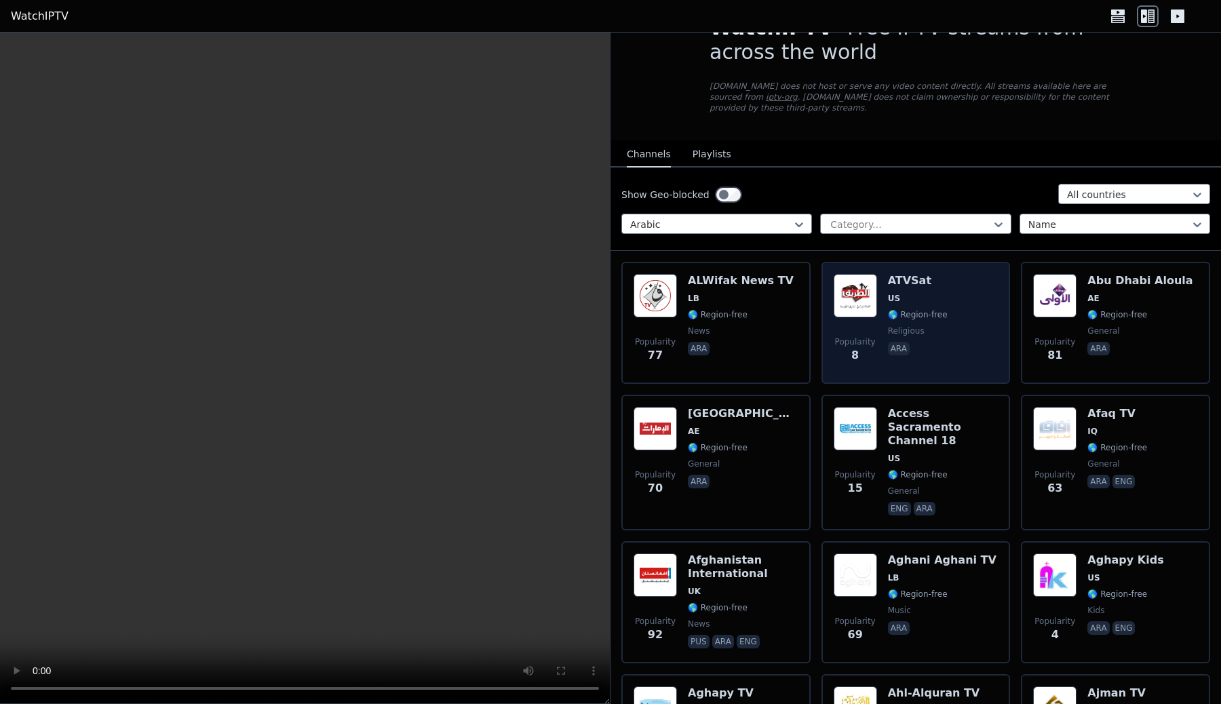
scroll to position [0, 0]
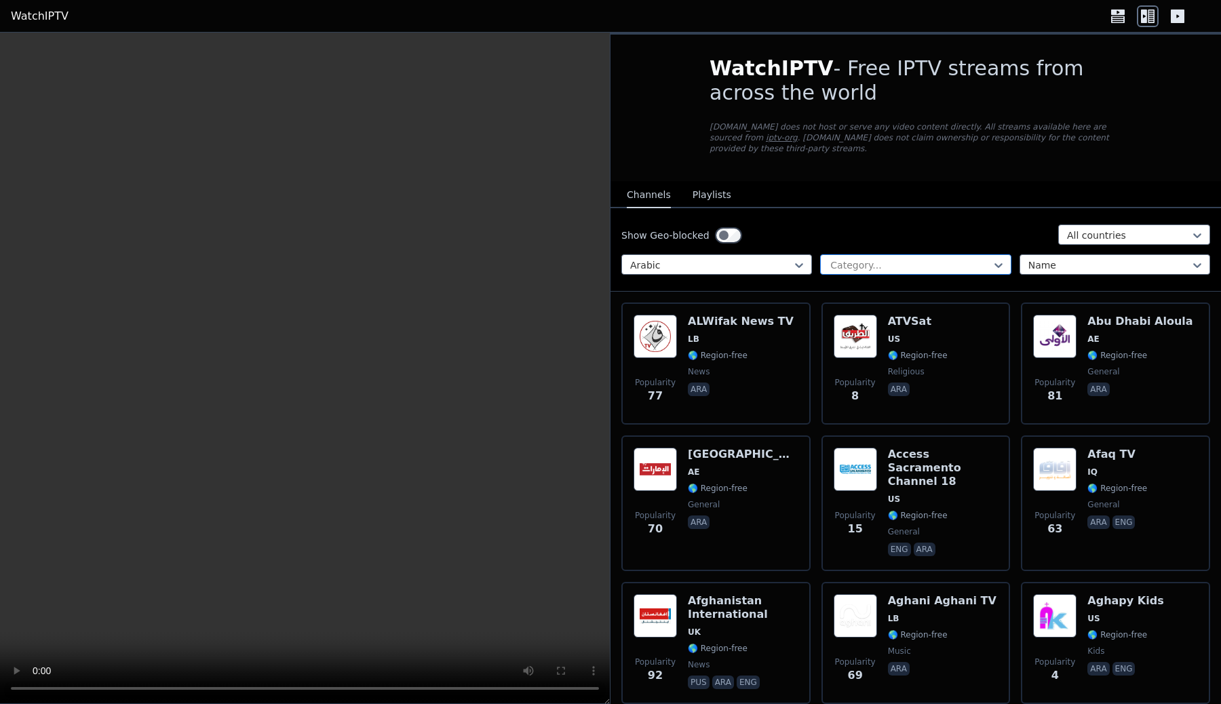
click at [896, 269] on div at bounding box center [910, 266] width 162 height 14
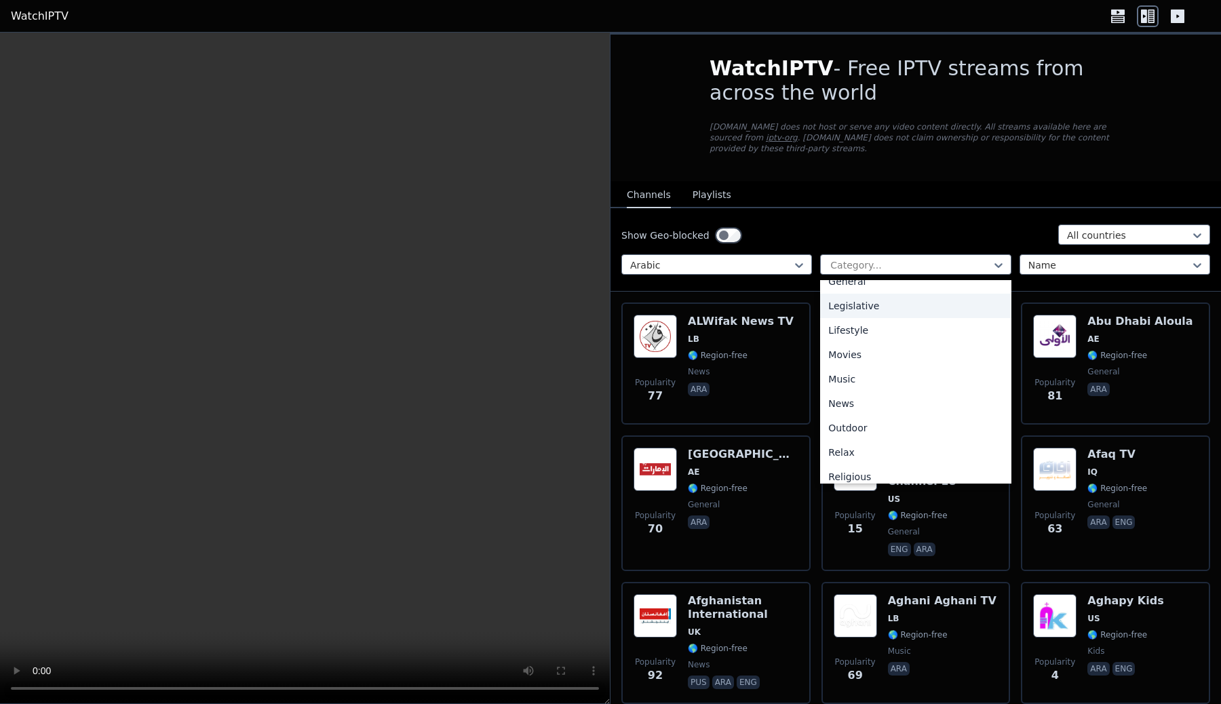
scroll to position [309, 0]
click at [900, 307] on div "Legislative" at bounding box center [915, 303] width 191 height 24
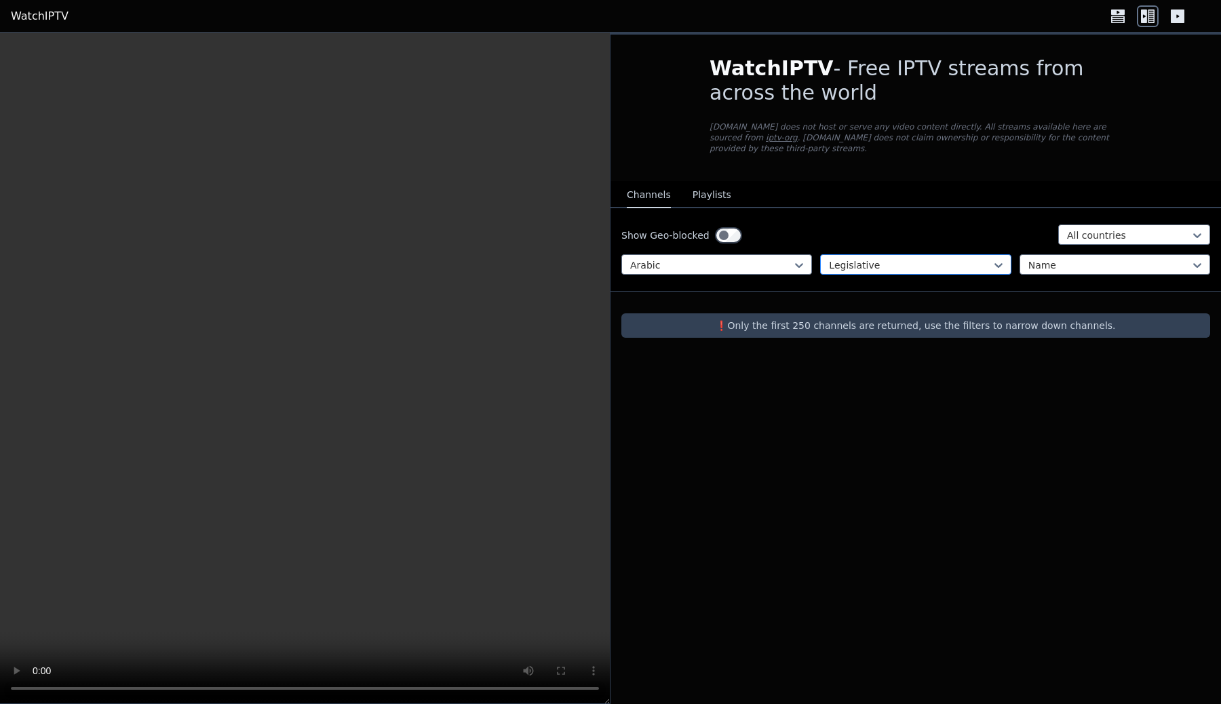
click at [896, 267] on div at bounding box center [910, 266] width 162 height 14
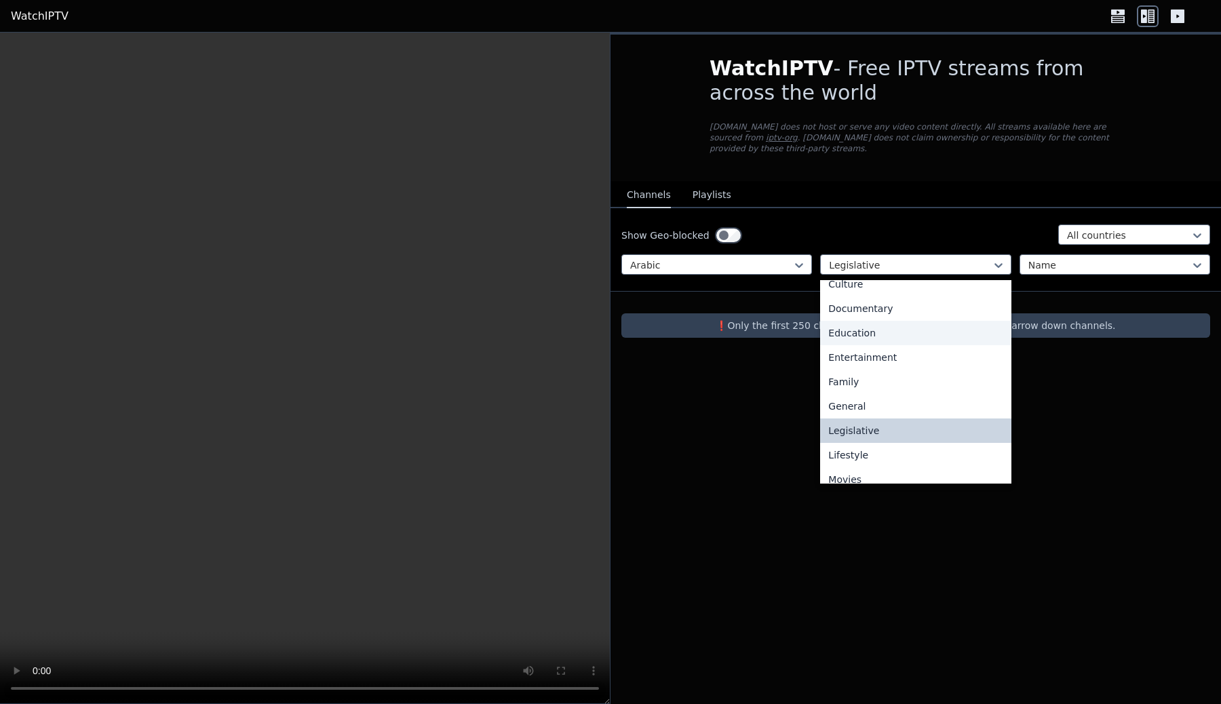
scroll to position [180, 0]
click at [894, 416] on div "General" at bounding box center [915, 408] width 191 height 24
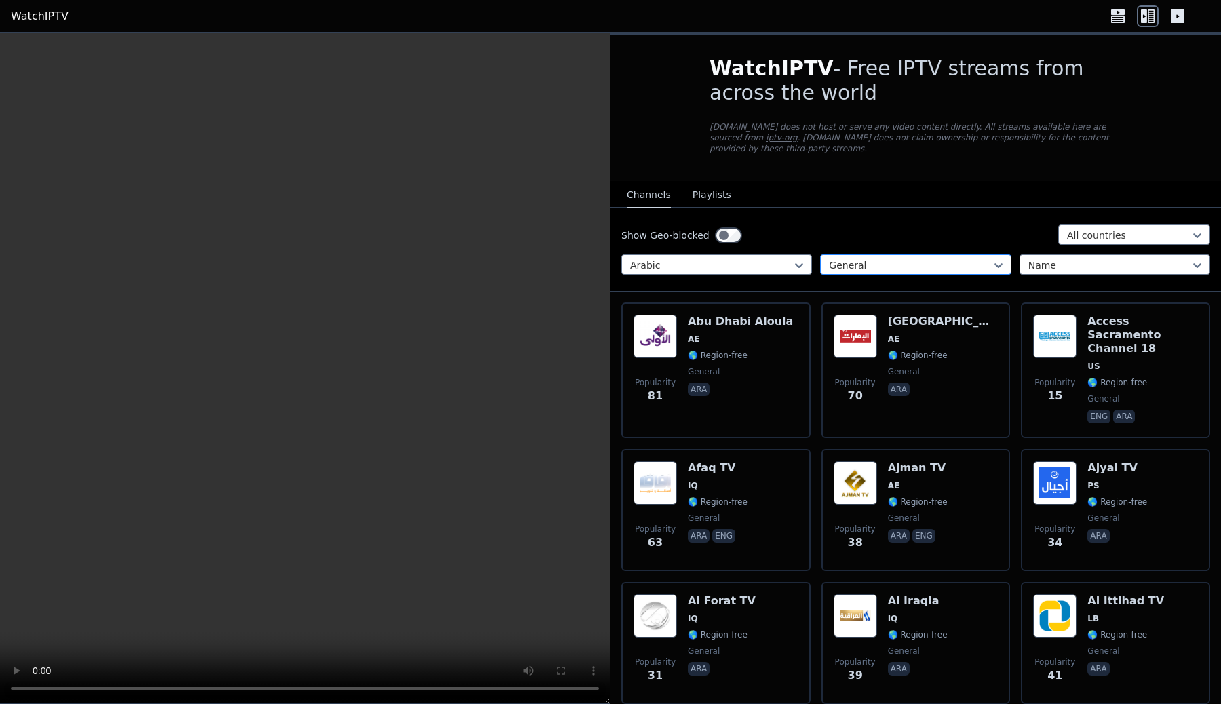
click at [898, 269] on div at bounding box center [910, 266] width 162 height 14
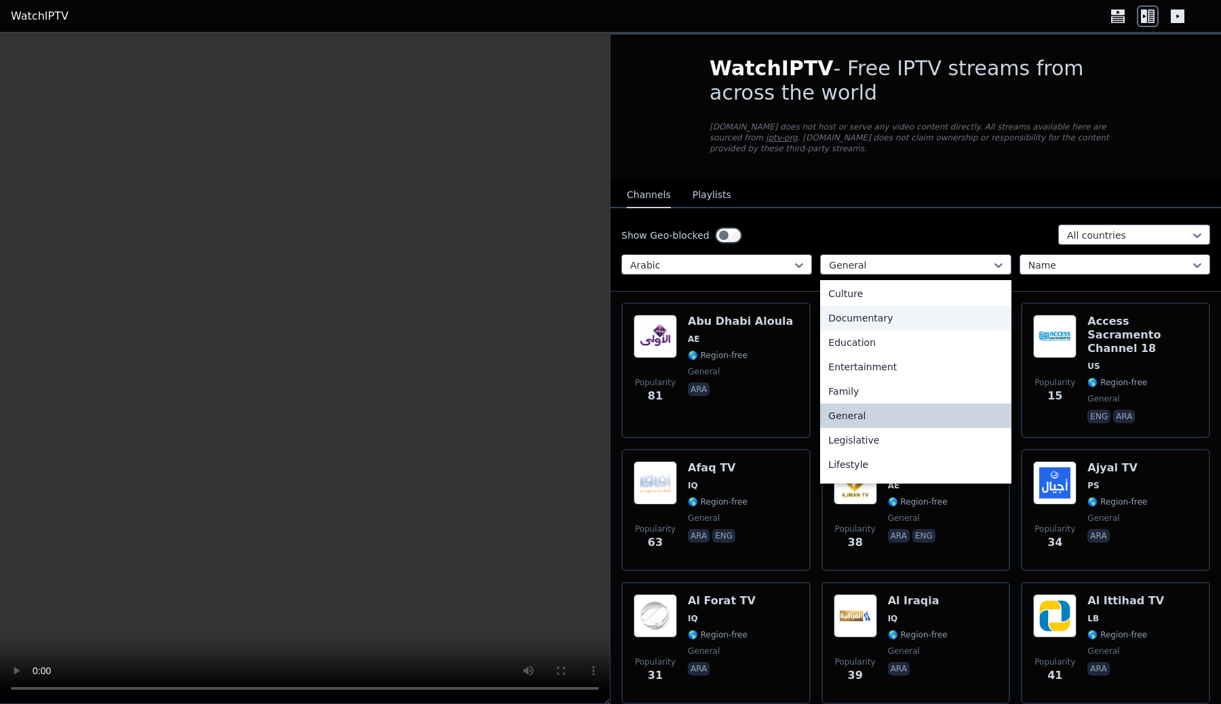
scroll to position [175, 0]
click at [893, 342] on div "Education" at bounding box center [915, 340] width 191 height 24
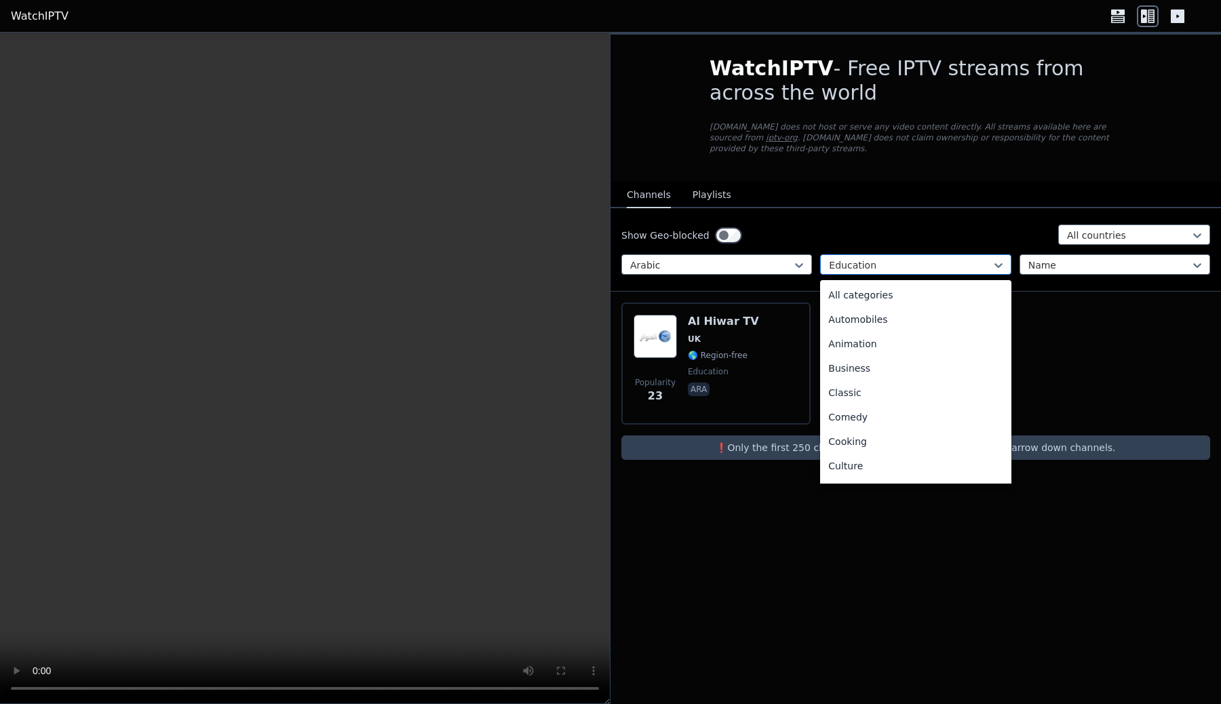
click at [879, 267] on div at bounding box center [910, 266] width 162 height 14
click at [870, 296] on div "All categories" at bounding box center [915, 295] width 191 height 24
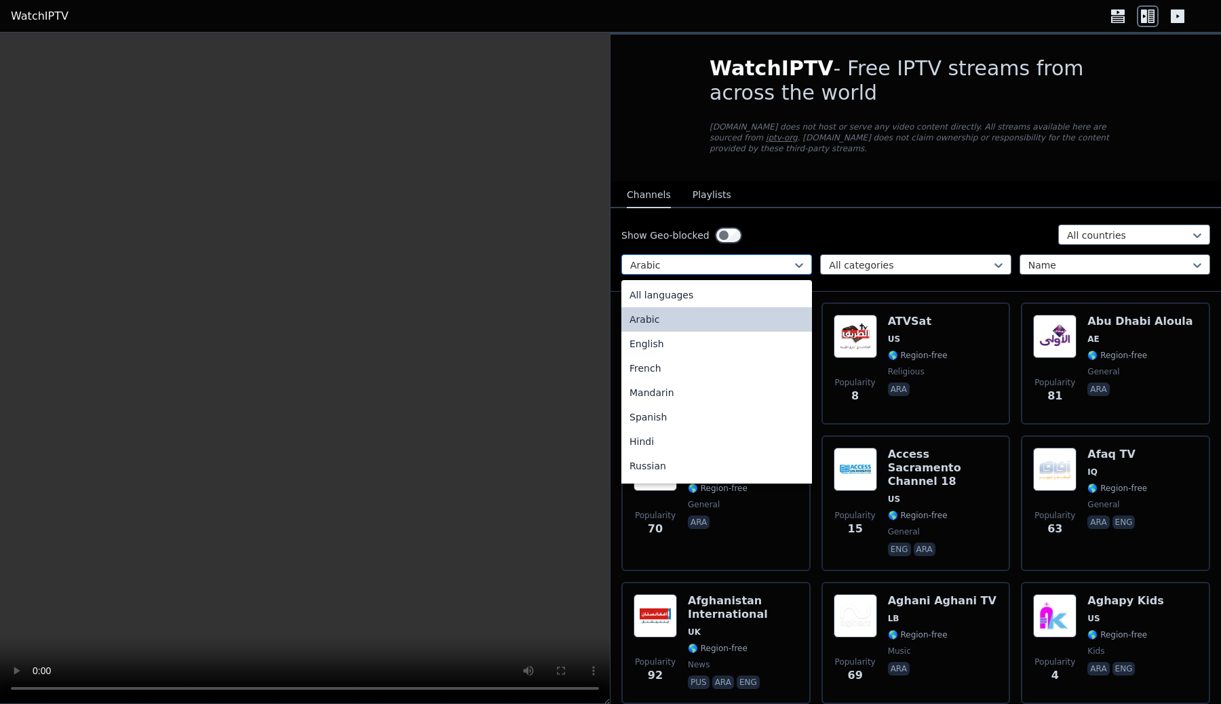
click at [719, 259] on div at bounding box center [711, 266] width 162 height 14
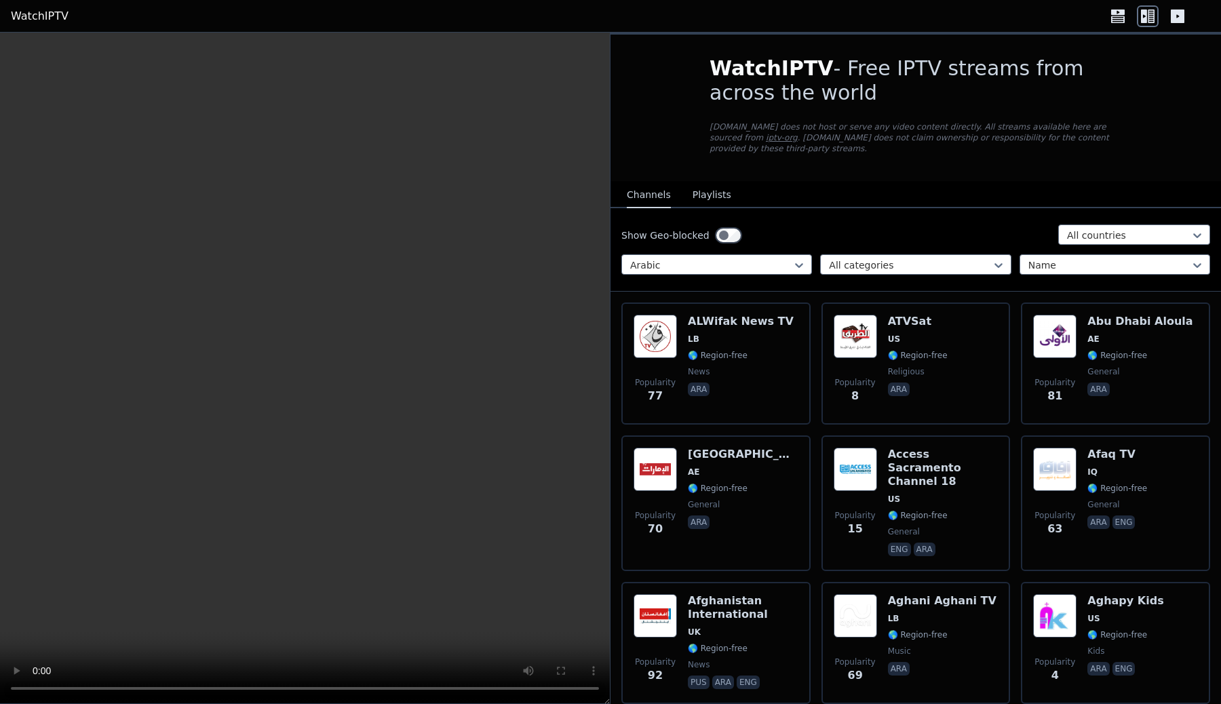
click at [805, 231] on div "Show Geo-blocked All countries" at bounding box center [916, 236] width 589 height 22
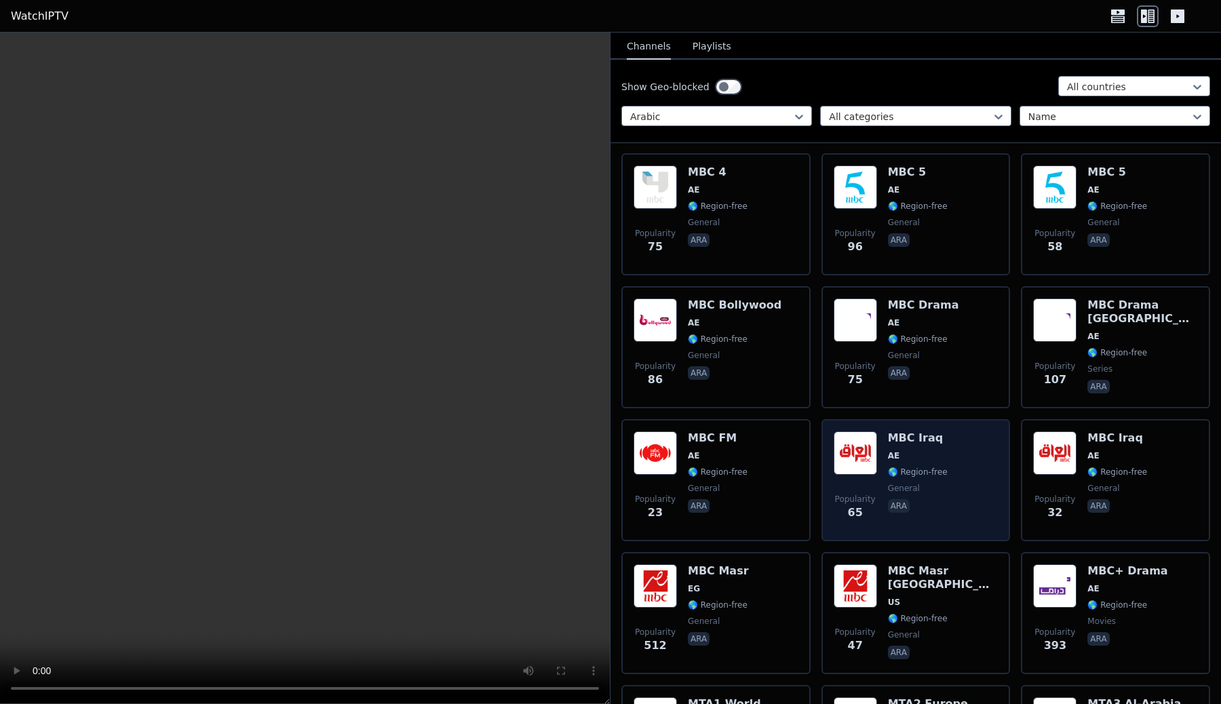
scroll to position [9135, 0]
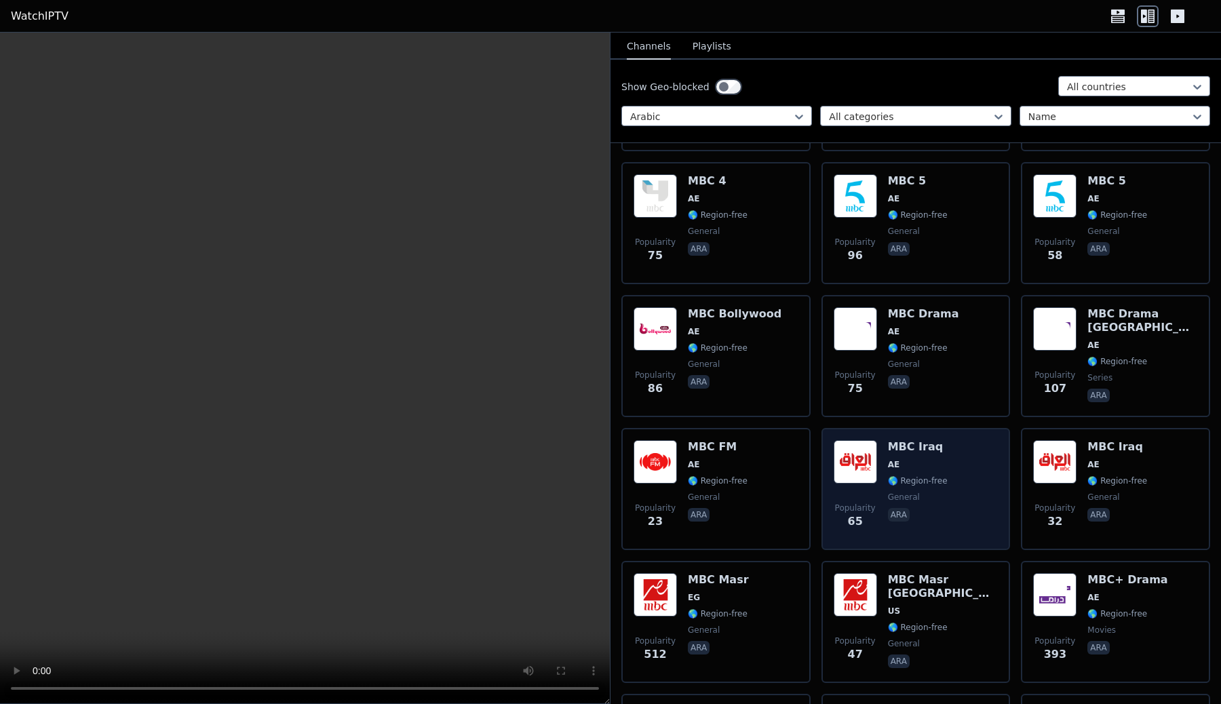
click at [917, 440] on div "MBC Iraq AE 🌎 Region-free general ara" at bounding box center [918, 489] width 60 height 98
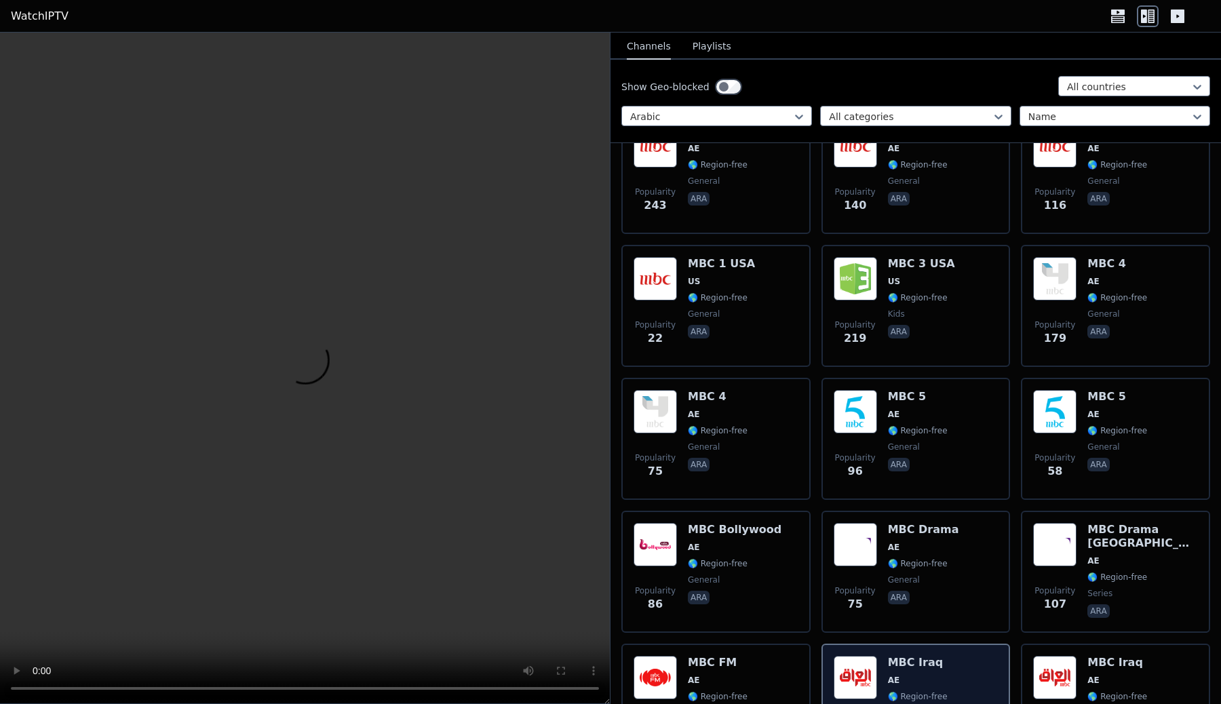
scroll to position [8910, 0]
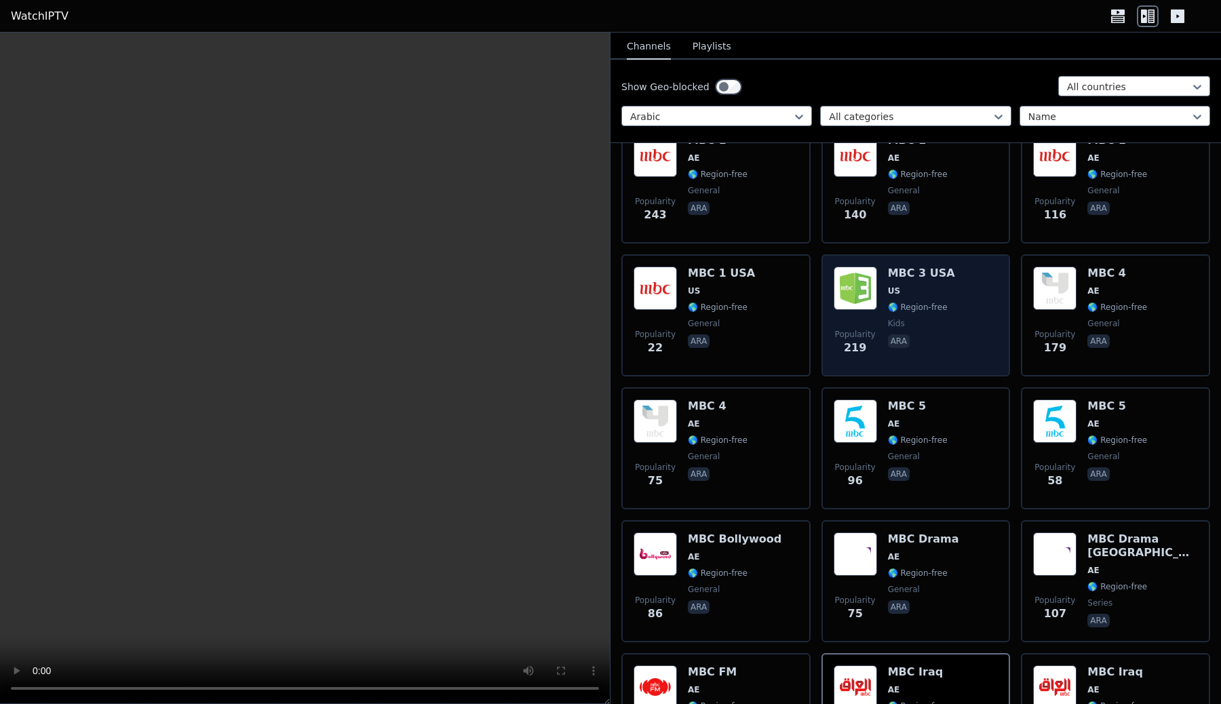
click at [919, 318] on span "kids" at bounding box center [921, 323] width 67 height 11
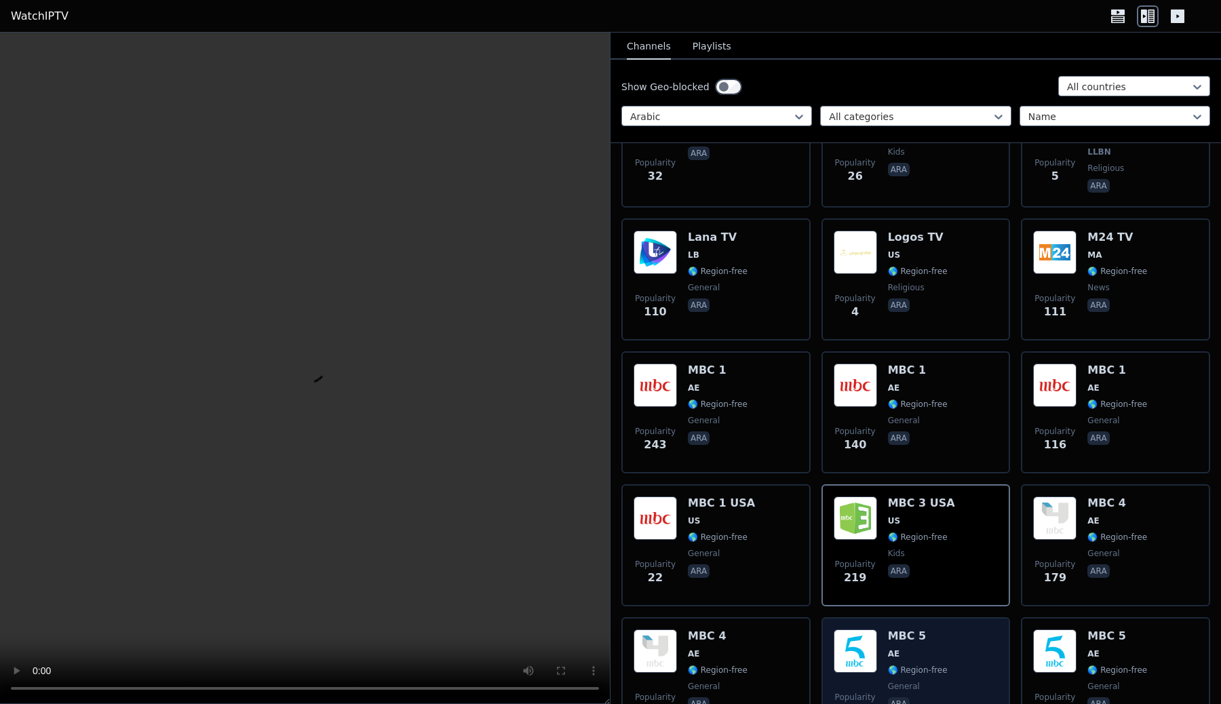
scroll to position [8678, 0]
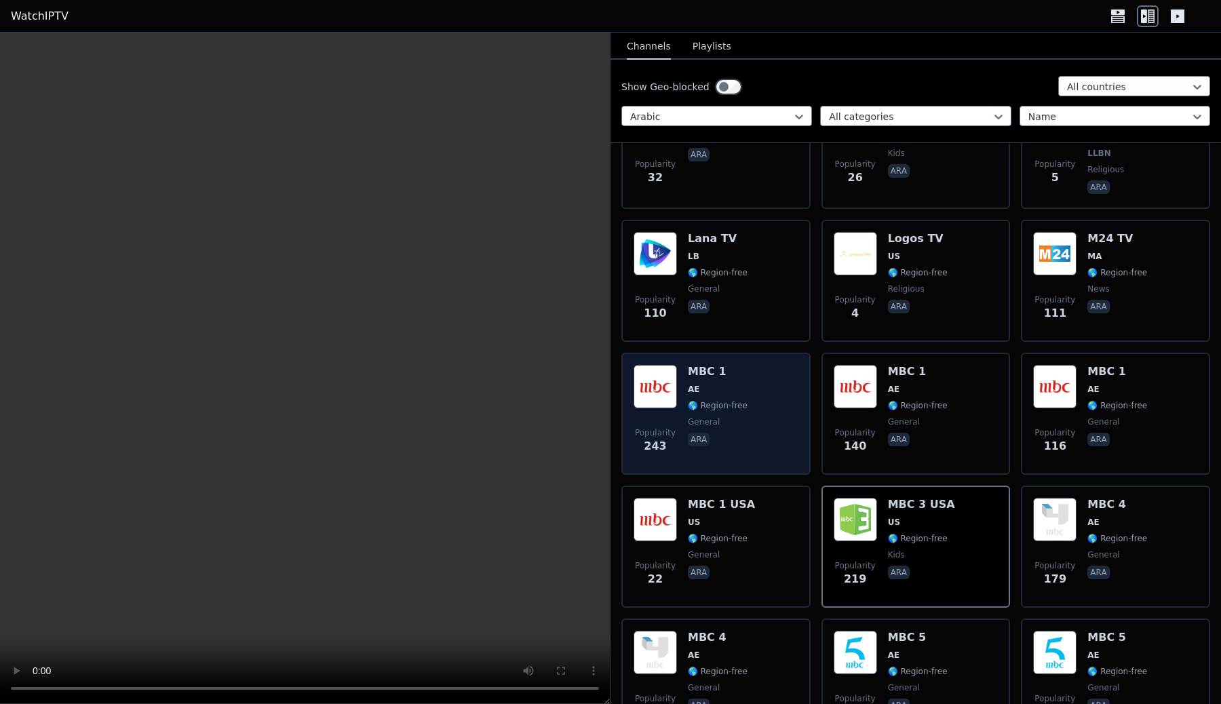
click at [786, 365] on div "Popularity 243 MBC 1 AE 🌎 Region-free general ara" at bounding box center [716, 414] width 165 height 98
